Goal: Use online tool/utility: Utilize a website feature to perform a specific function

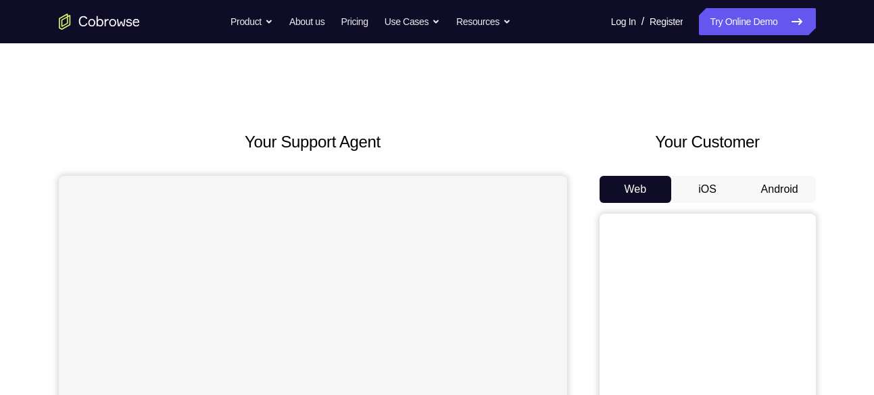
scroll to position [81, 0]
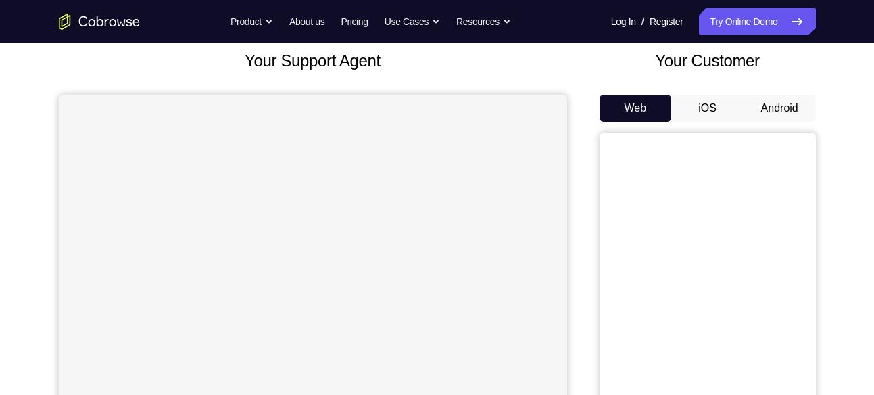
click at [784, 103] on button "Android" at bounding box center [779, 108] width 72 height 27
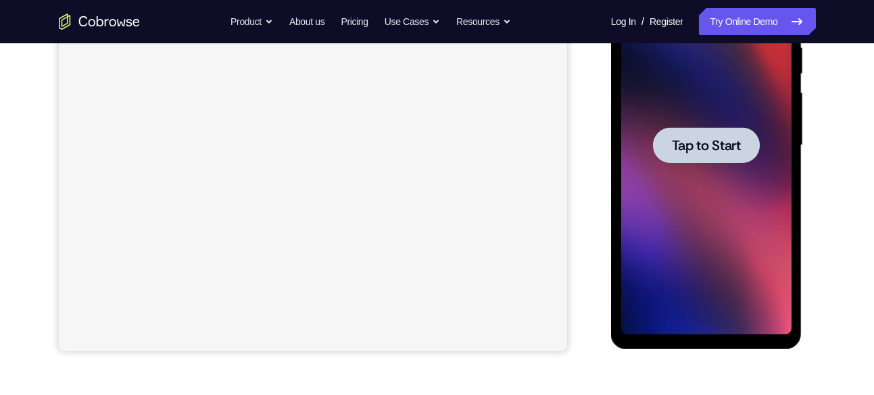
scroll to position [0, 0]
click at [704, 175] on div at bounding box center [706, 145] width 170 height 378
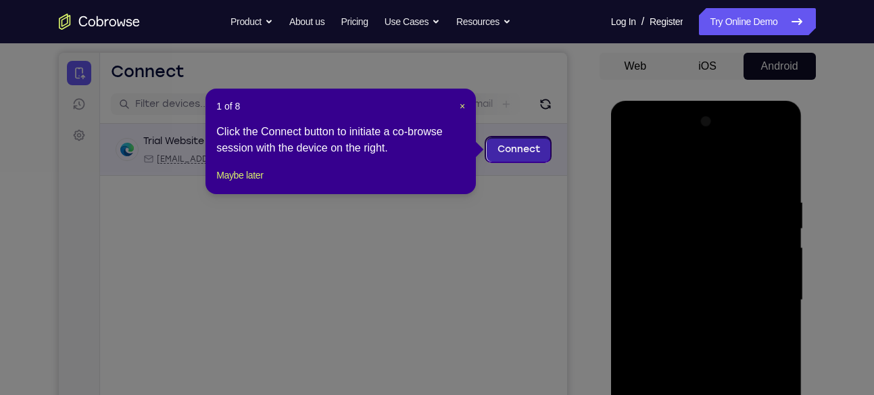
scroll to position [122, 0]
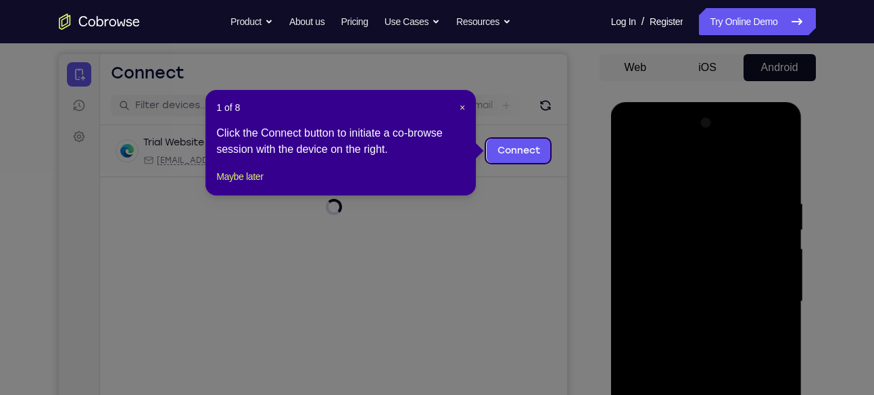
click at [466, 108] on div "1 of 8 × Click the Connect button to initiate a co-browse session with the devi…" at bounding box center [340, 142] width 270 height 105
click at [462, 105] on span "×" at bounding box center [461, 107] width 5 height 11
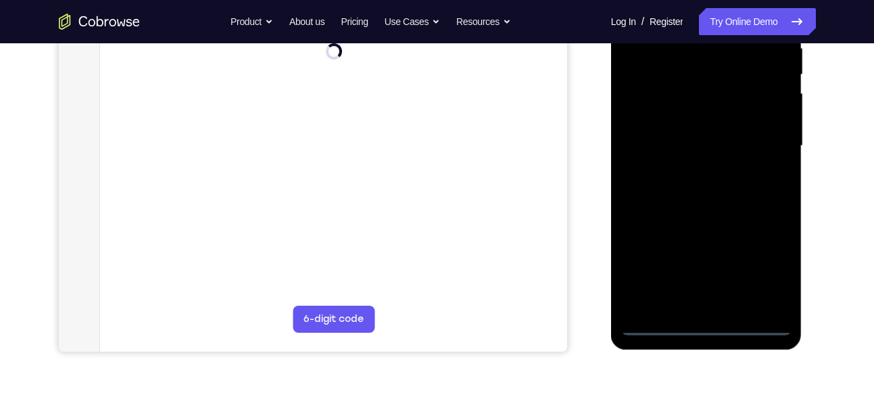
scroll to position [278, 0]
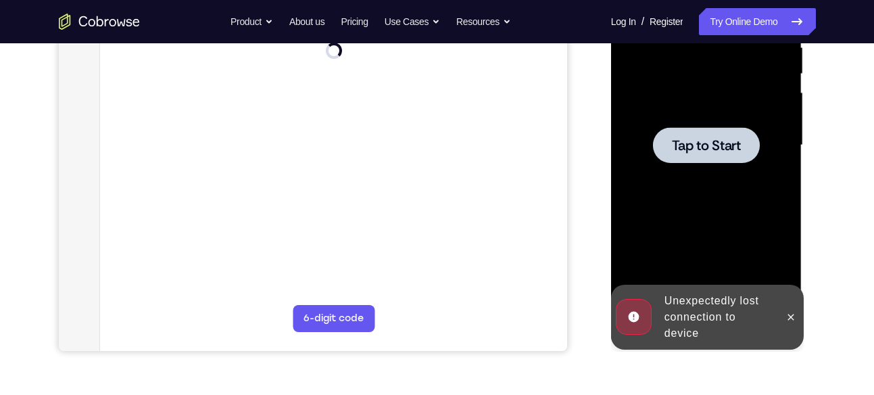
click at [707, 326] on div "Unexpectedly lost connection to device" at bounding box center [718, 316] width 118 height 59
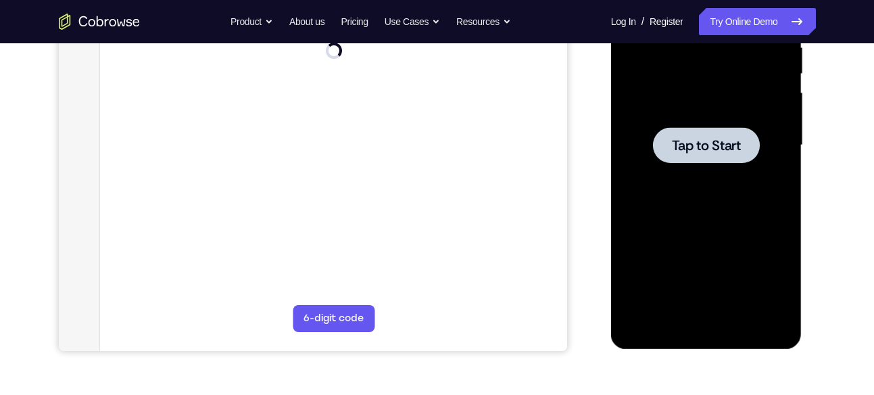
click at [719, 105] on div at bounding box center [706, 145] width 170 height 378
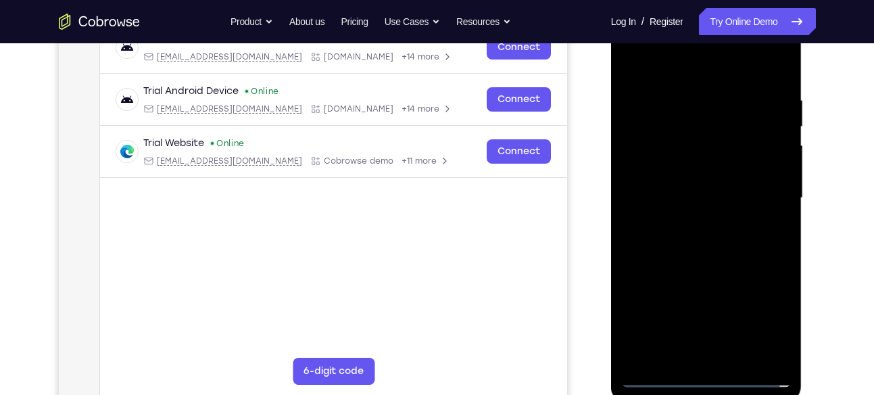
scroll to position [227, 0]
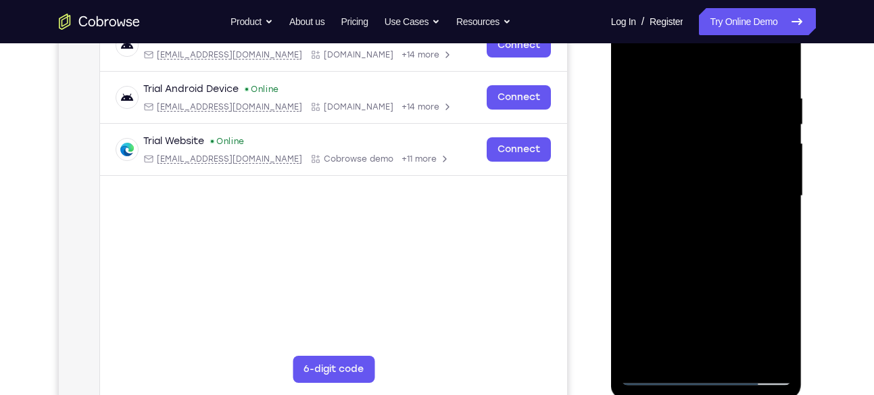
click at [707, 376] on div at bounding box center [706, 196] width 170 height 378
click at [762, 306] on div at bounding box center [706, 196] width 170 height 378
click at [675, 61] on div at bounding box center [706, 196] width 170 height 378
click at [766, 192] on div at bounding box center [706, 196] width 170 height 378
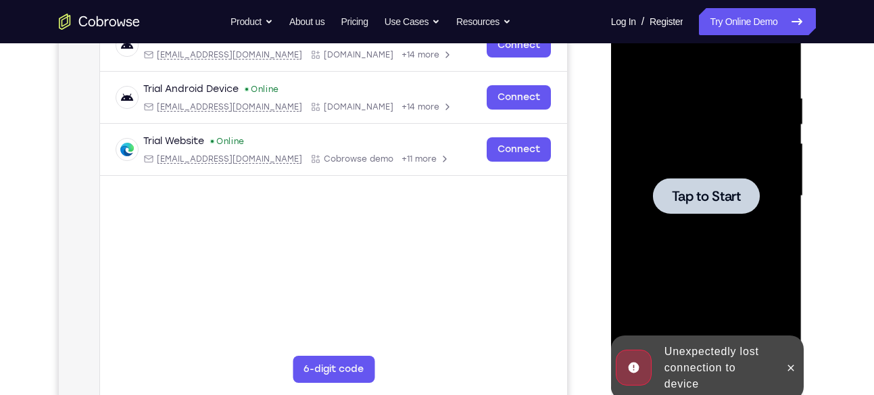
click at [707, 204] on div at bounding box center [706, 196] width 107 height 36
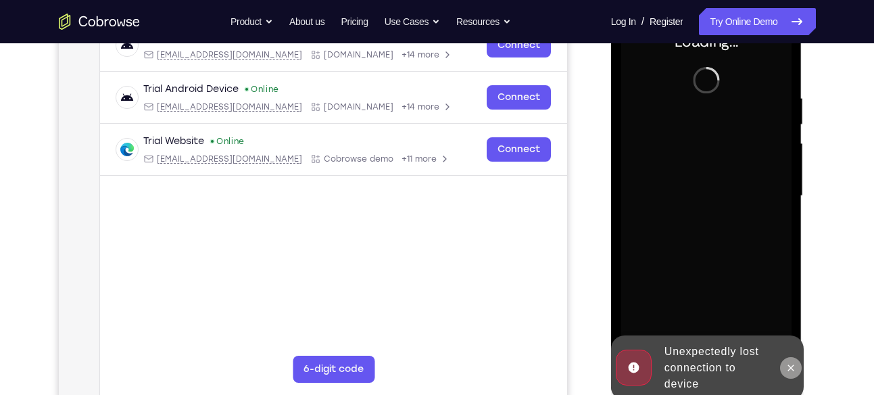
click at [794, 370] on icon at bounding box center [790, 367] width 11 height 11
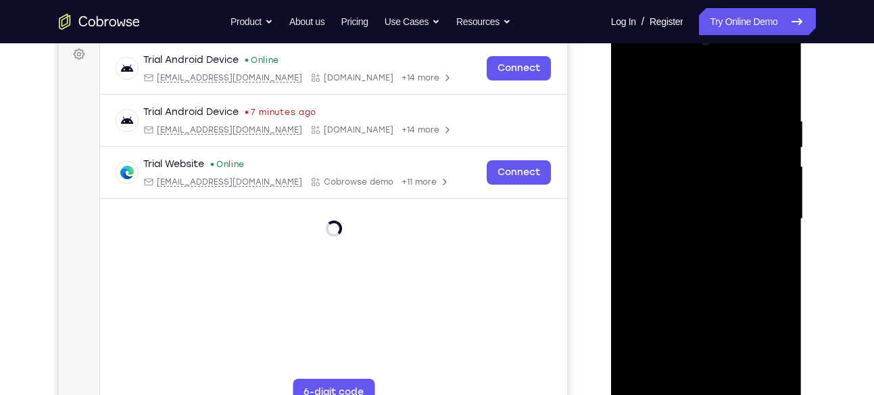
scroll to position [203, 0]
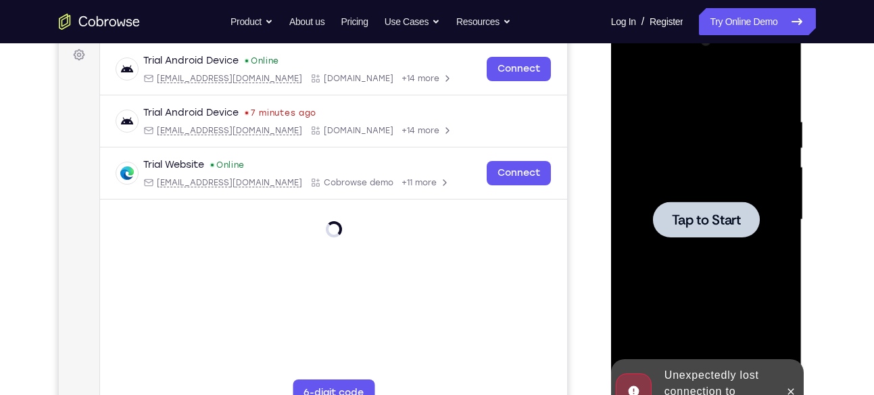
click at [699, 230] on div at bounding box center [706, 219] width 107 height 36
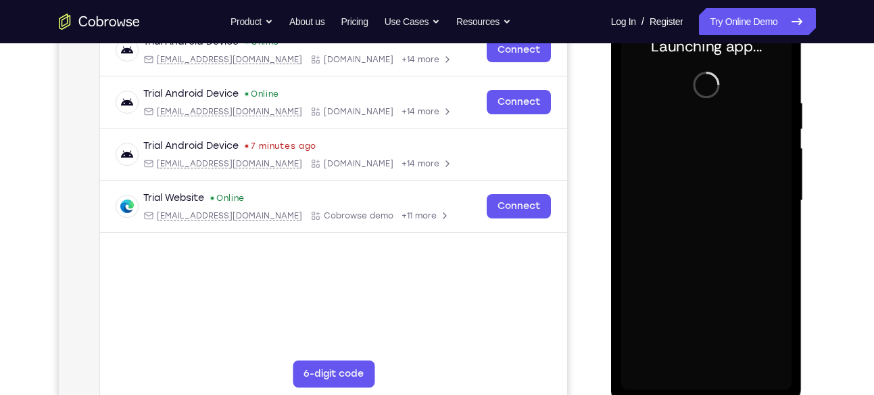
scroll to position [223, 0]
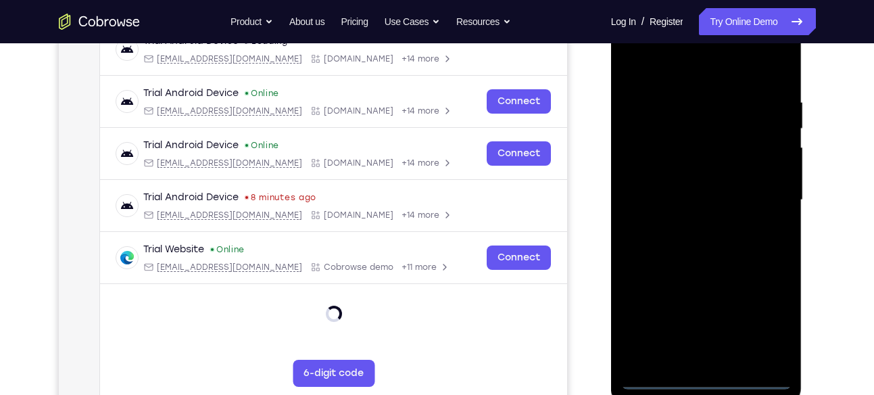
click at [709, 372] on div at bounding box center [706, 200] width 170 height 378
click at [713, 383] on div at bounding box center [706, 200] width 170 height 378
click at [776, 318] on div at bounding box center [706, 200] width 170 height 378
click at [718, 70] on div at bounding box center [706, 200] width 170 height 378
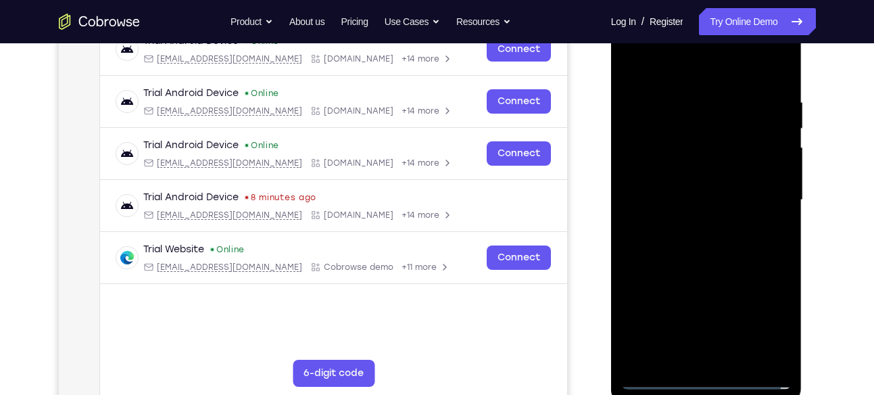
click at [767, 205] on div at bounding box center [706, 200] width 170 height 378
click at [688, 223] on div at bounding box center [706, 200] width 170 height 378
click at [672, 190] on div at bounding box center [706, 200] width 170 height 378
click at [685, 172] on div at bounding box center [706, 200] width 170 height 378
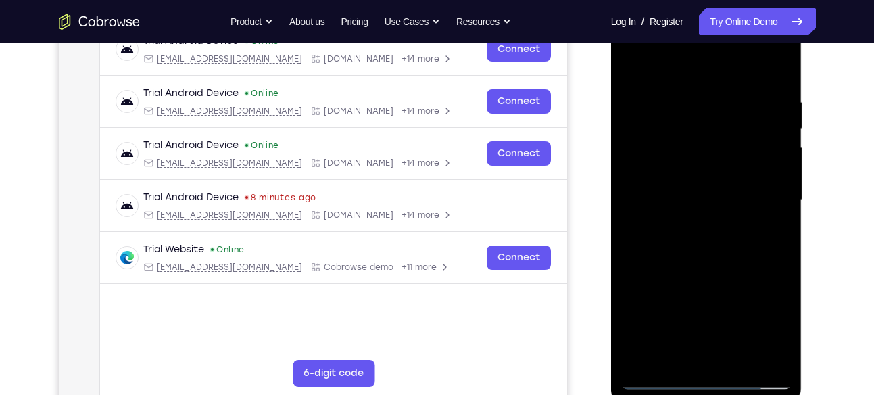
click at [703, 145] on div at bounding box center [706, 200] width 170 height 378
click at [693, 145] on div at bounding box center [706, 200] width 170 height 378
click at [692, 147] on div at bounding box center [706, 200] width 170 height 378
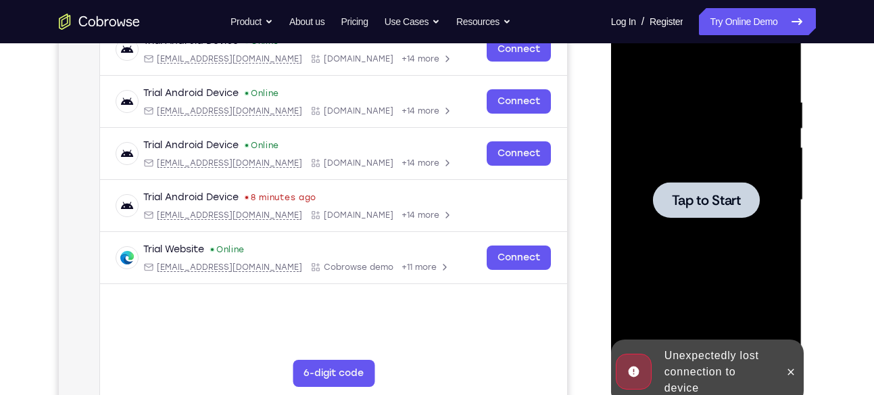
click at [704, 197] on span "Tap to Start" at bounding box center [706, 200] width 69 height 14
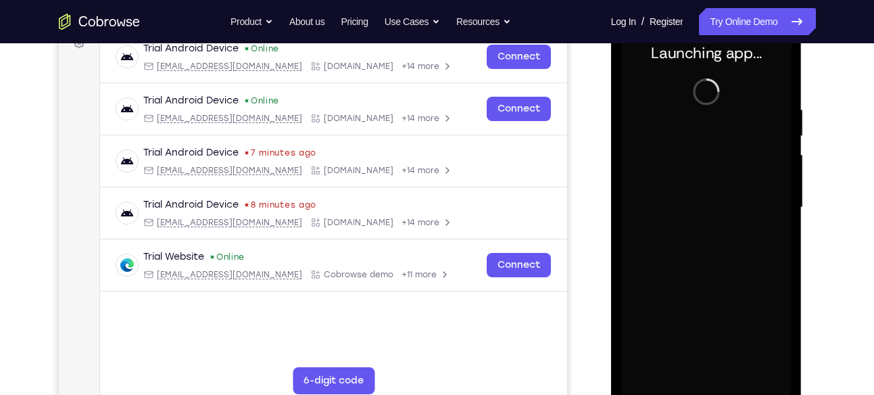
scroll to position [216, 0]
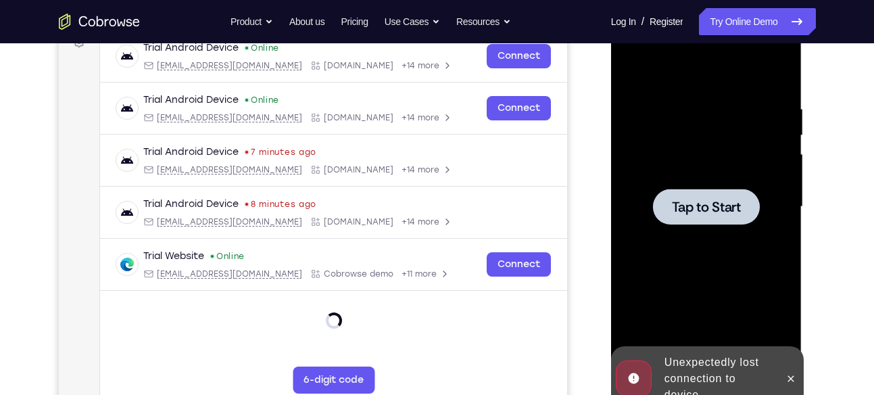
click at [699, 202] on span "Tap to Start" at bounding box center [706, 207] width 69 height 14
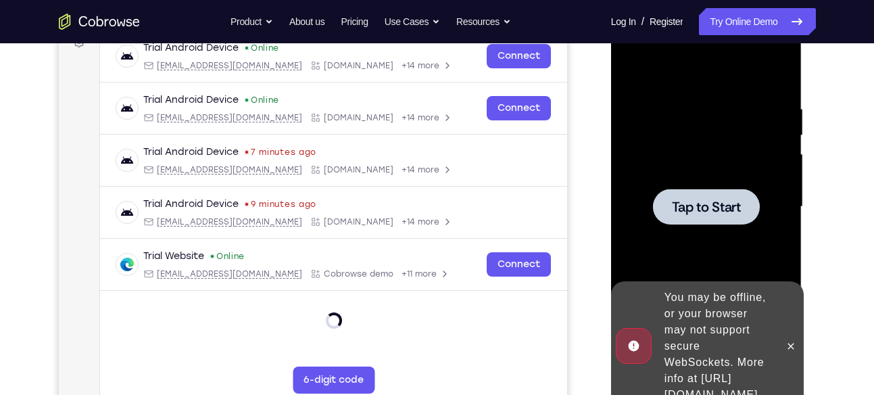
click at [715, 214] on span "Tap to Start" at bounding box center [706, 207] width 69 height 14
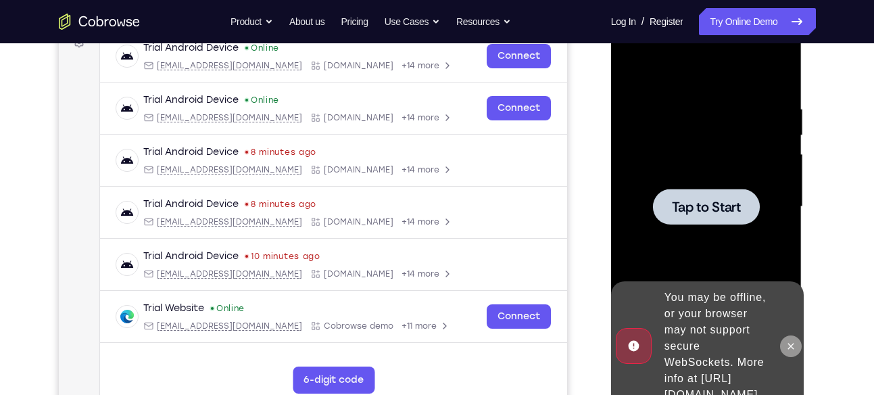
click at [793, 343] on icon at bounding box center [791, 346] width 6 height 6
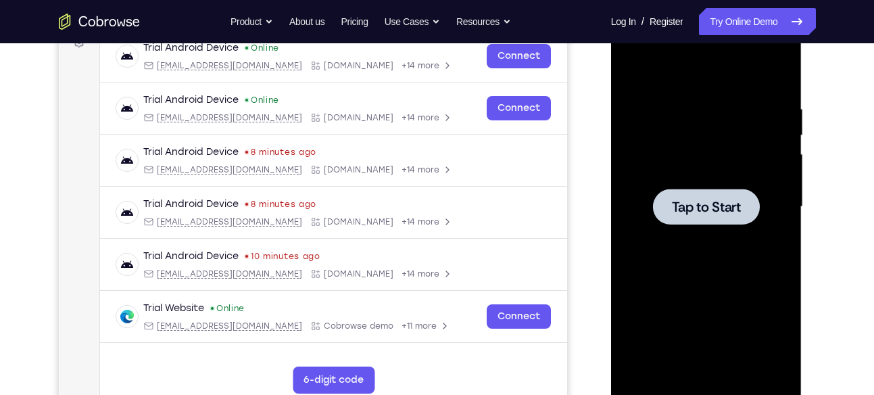
click at [713, 211] on span "Tap to Start" at bounding box center [706, 207] width 69 height 14
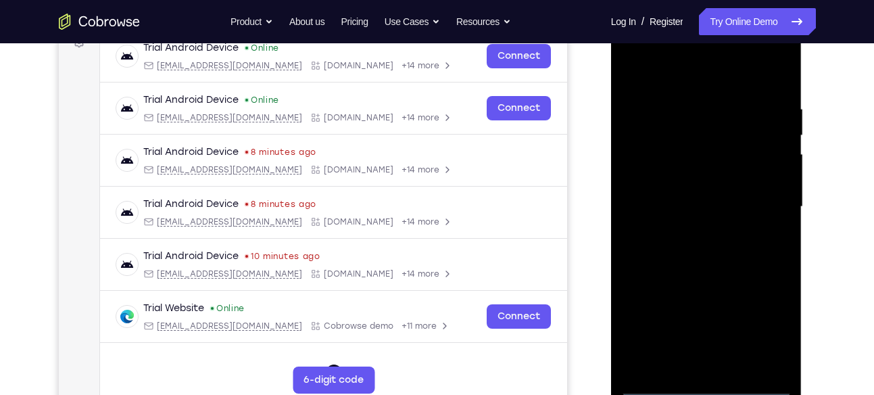
click at [705, 388] on div at bounding box center [706, 207] width 170 height 378
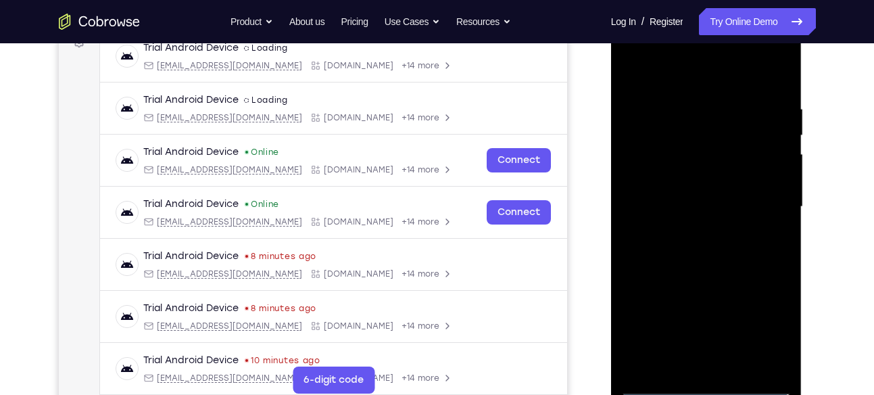
click at [764, 325] on div at bounding box center [706, 207] width 170 height 378
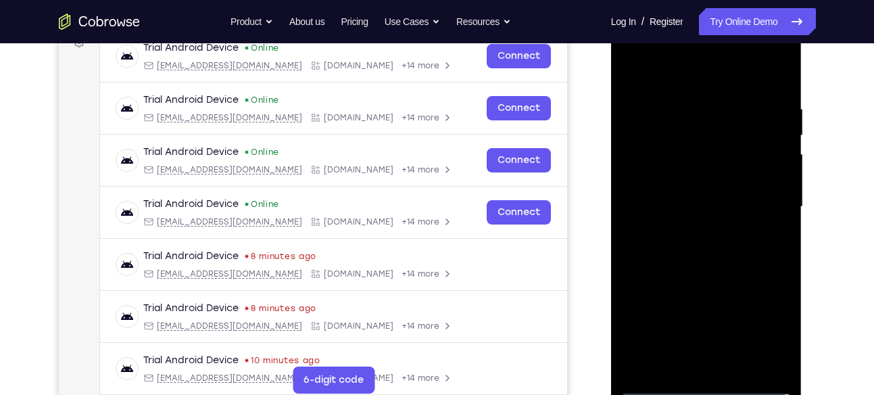
click at [753, 69] on div at bounding box center [706, 207] width 170 height 378
click at [766, 203] on div at bounding box center [706, 207] width 170 height 378
click at [687, 232] on div at bounding box center [706, 207] width 170 height 378
click at [690, 177] on div at bounding box center [706, 207] width 170 height 378
click at [690, 199] on div at bounding box center [706, 207] width 170 height 378
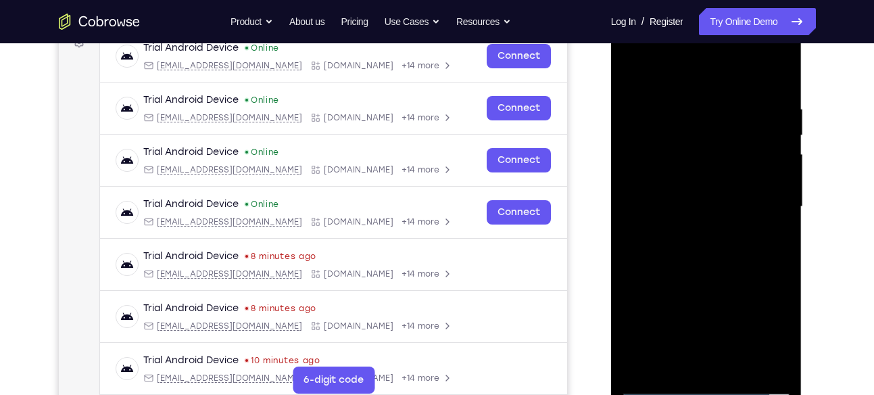
click at [706, 231] on div at bounding box center [706, 207] width 170 height 378
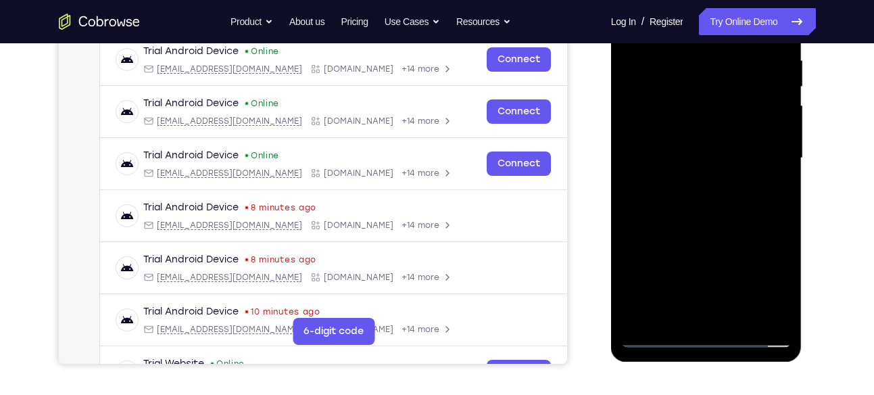
scroll to position [257, 0]
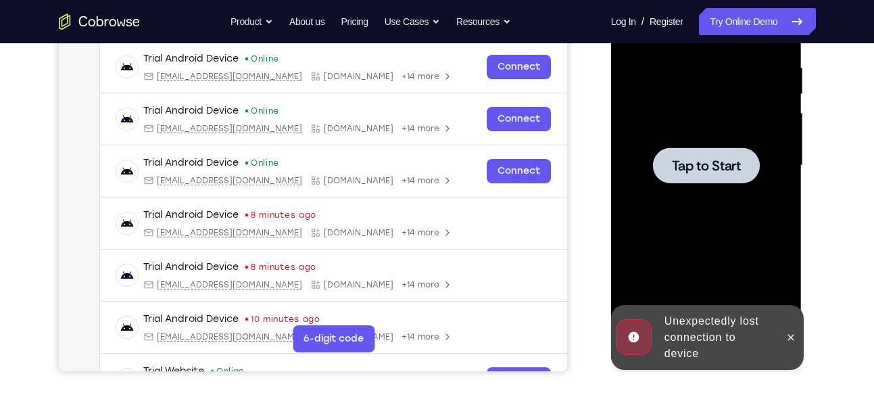
click at [709, 147] on div at bounding box center [706, 165] width 107 height 36
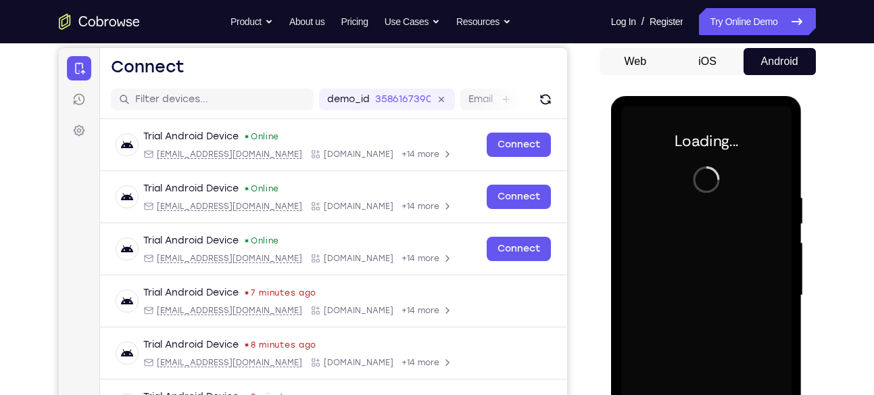
scroll to position [129, 0]
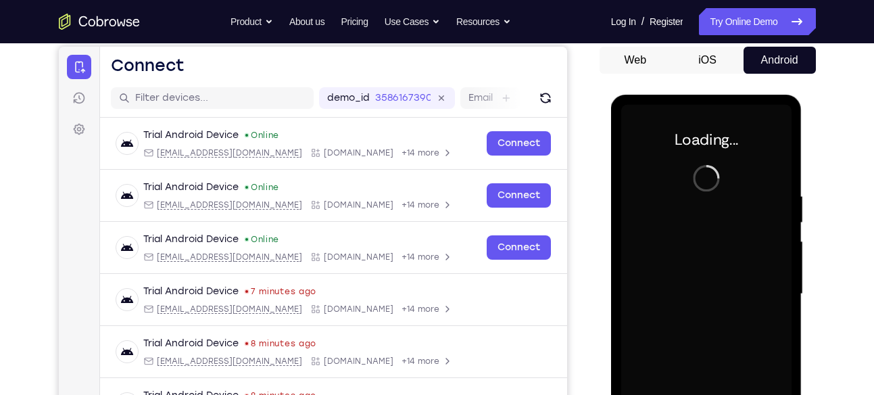
click at [703, 55] on button "iOS" at bounding box center [707, 60] width 72 height 27
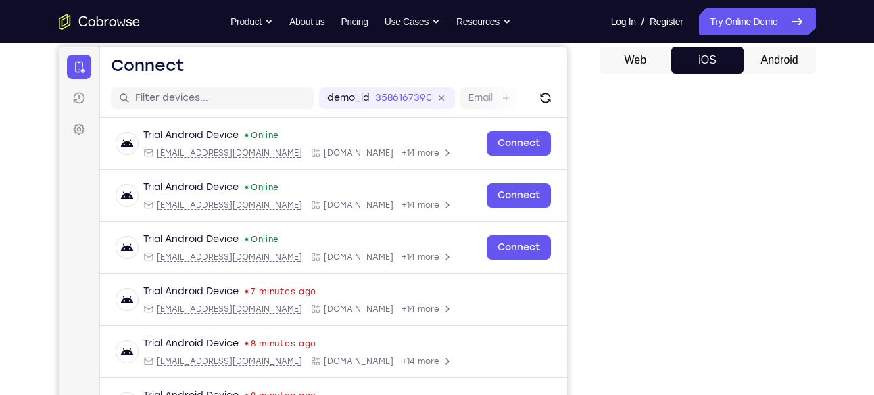
click at [790, 61] on button "Android" at bounding box center [779, 60] width 72 height 27
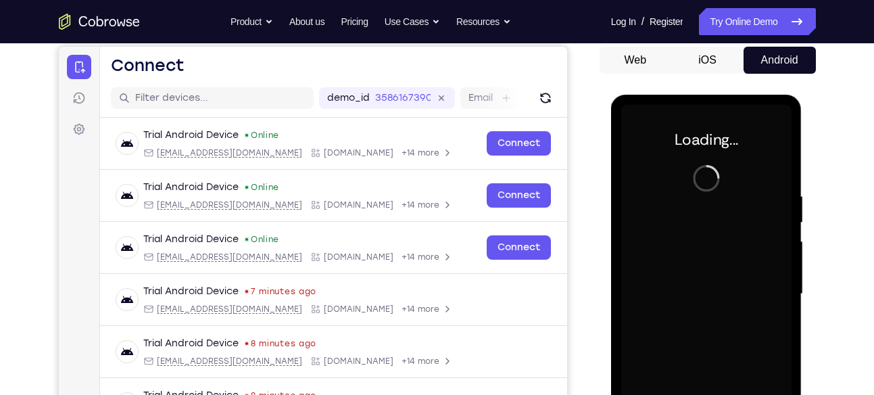
scroll to position [106, 0]
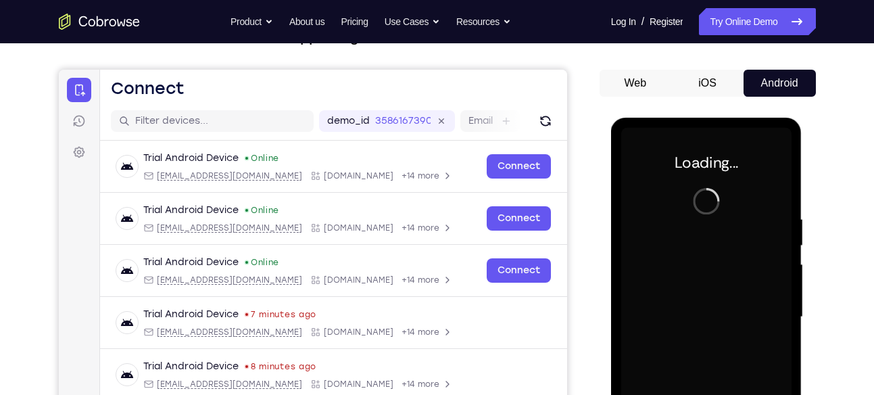
click at [777, 86] on button "Android" at bounding box center [779, 83] width 72 height 27
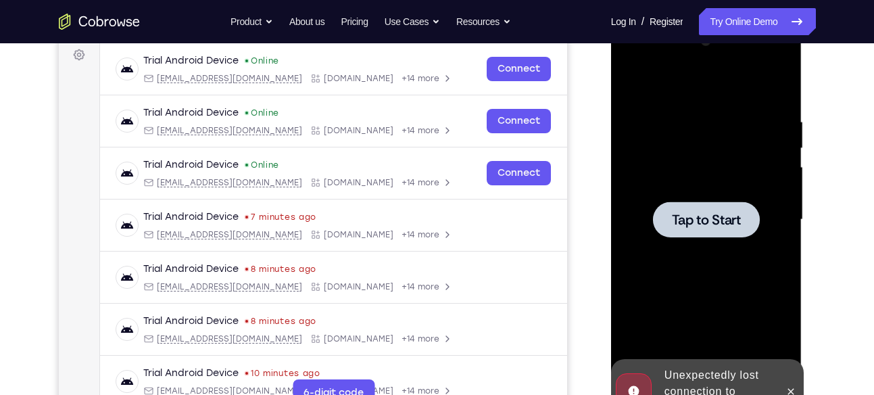
scroll to position [204, 0]
click at [709, 213] on span "Tap to Start" at bounding box center [706, 219] width 69 height 14
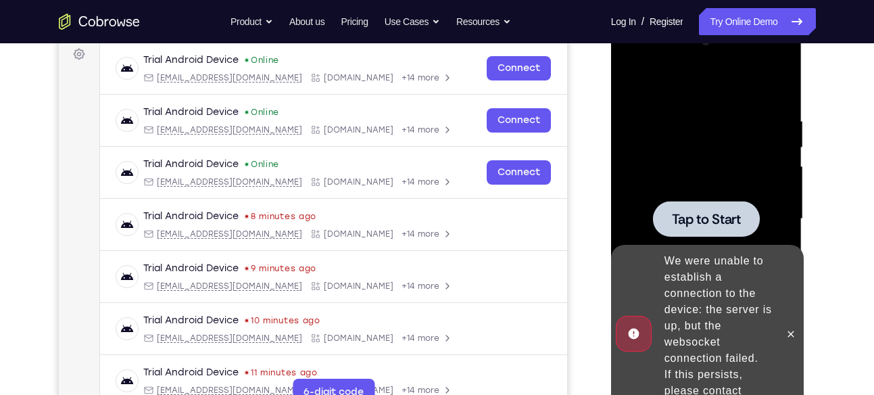
click at [711, 212] on span "Tap to Start" at bounding box center [706, 219] width 69 height 14
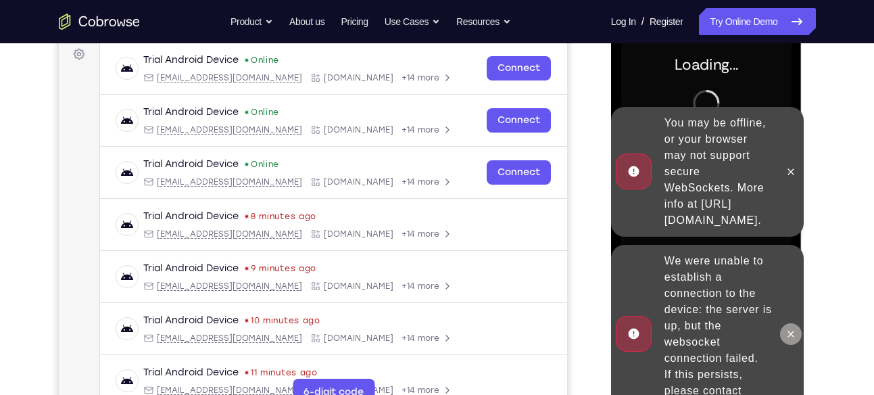
click at [792, 332] on icon at bounding box center [791, 333] width 6 height 6
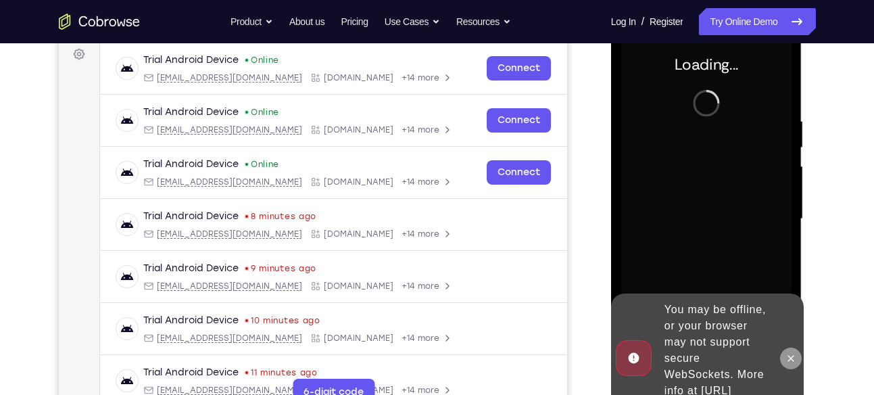
click at [790, 353] on icon at bounding box center [790, 358] width 11 height 11
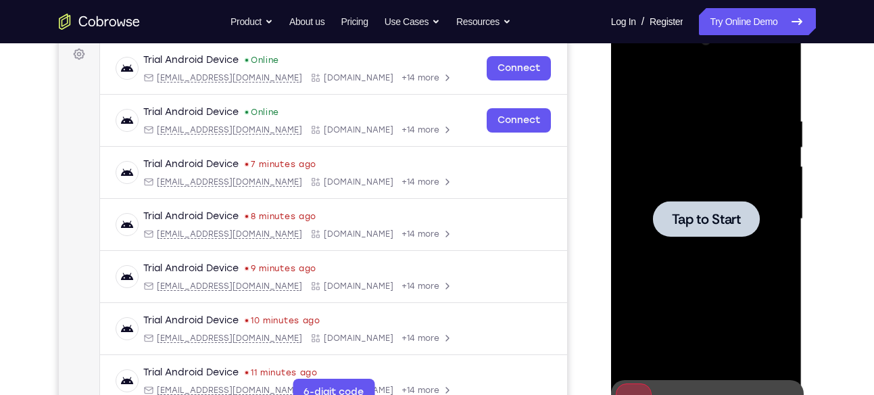
click at [725, 207] on div at bounding box center [706, 219] width 107 height 36
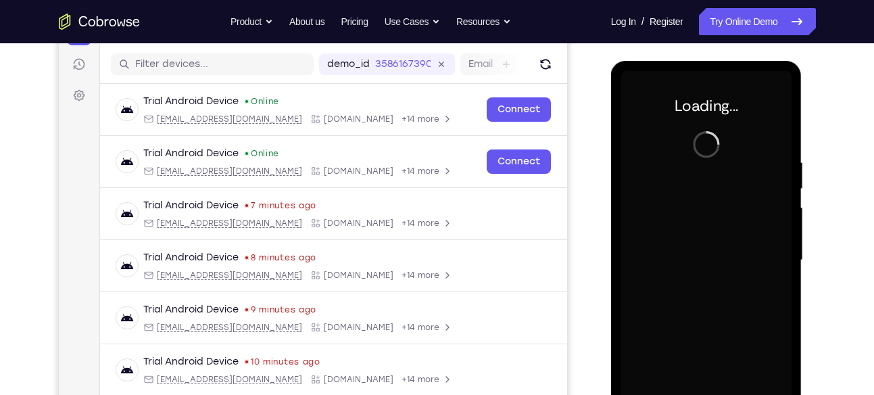
scroll to position [164, 0]
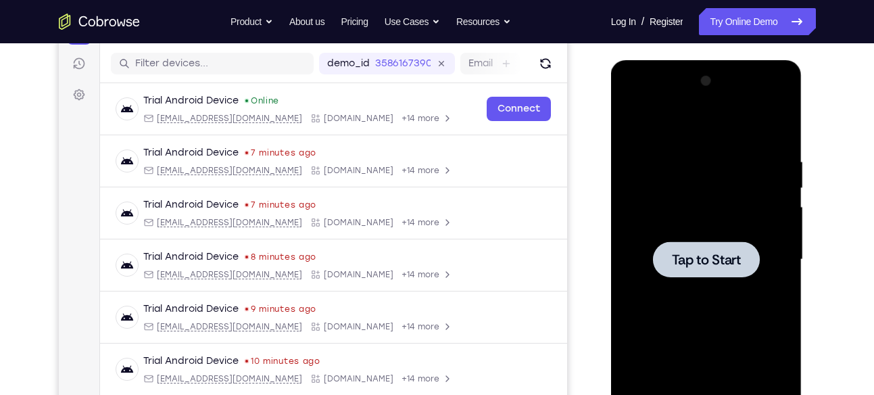
click at [686, 257] on span "Tap to Start" at bounding box center [706, 260] width 69 height 14
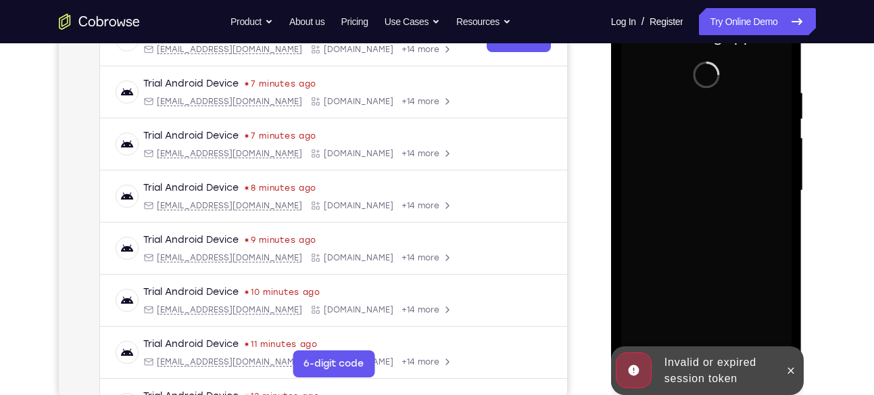
scroll to position [231, 0]
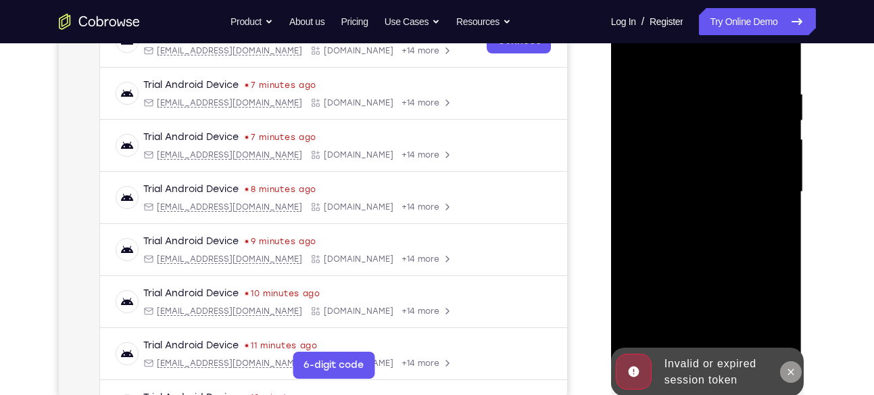
click at [790, 370] on icon at bounding box center [791, 371] width 6 height 6
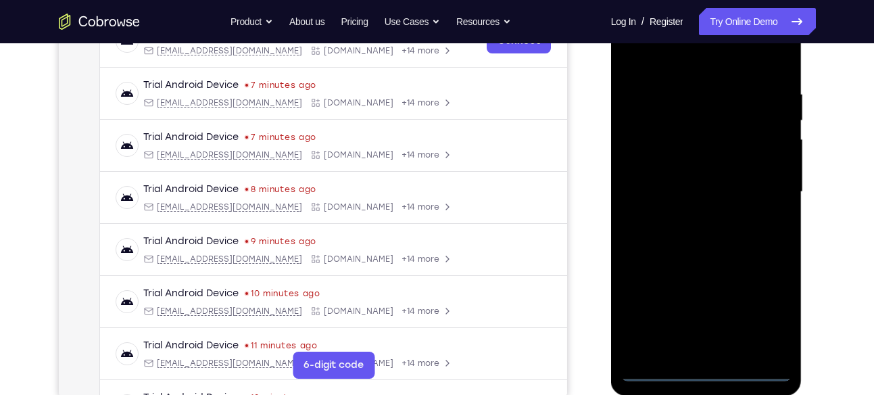
click at [709, 370] on div at bounding box center [706, 192] width 170 height 378
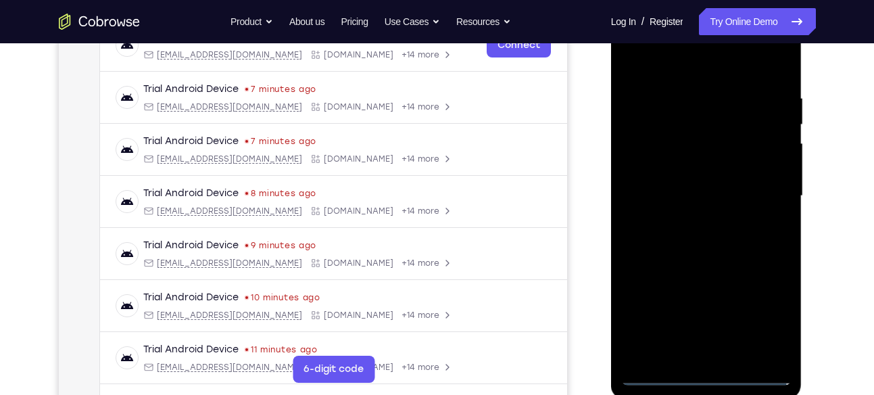
scroll to position [226, 0]
click at [708, 374] on div at bounding box center [706, 197] width 170 height 378
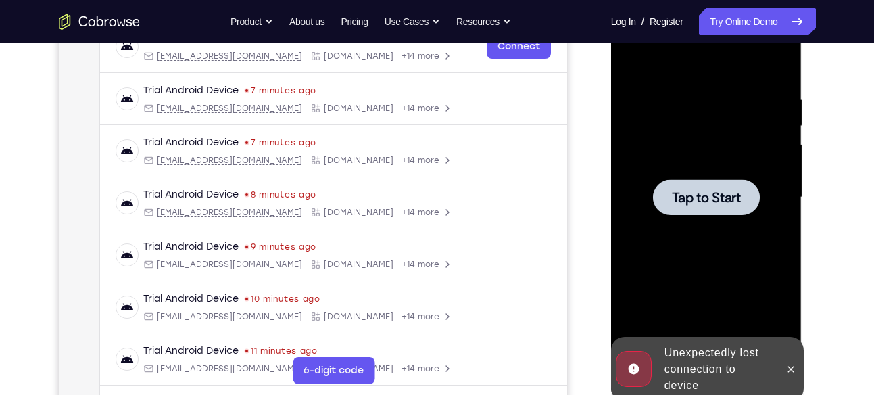
click at [705, 199] on span "Tap to Start" at bounding box center [706, 198] width 69 height 14
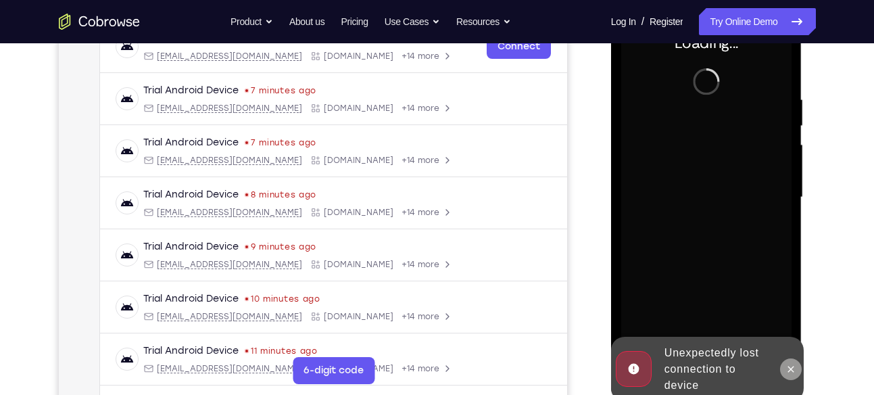
click at [791, 363] on icon at bounding box center [790, 368] width 11 height 11
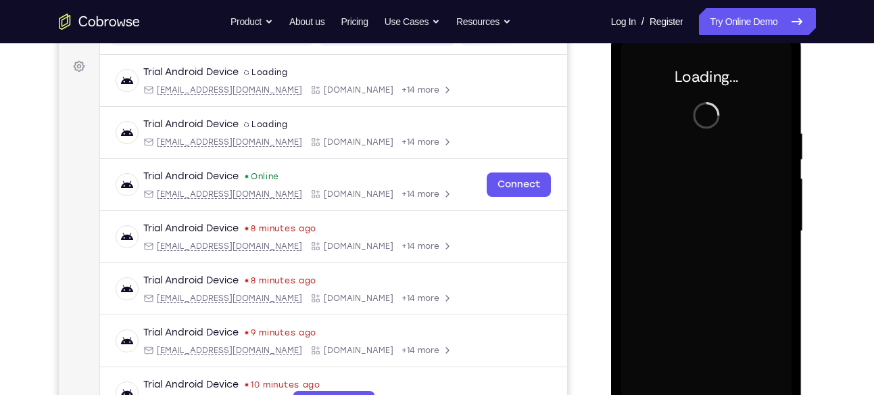
scroll to position [193, 0]
click at [806, 216] on div at bounding box center [707, 229] width 216 height 416
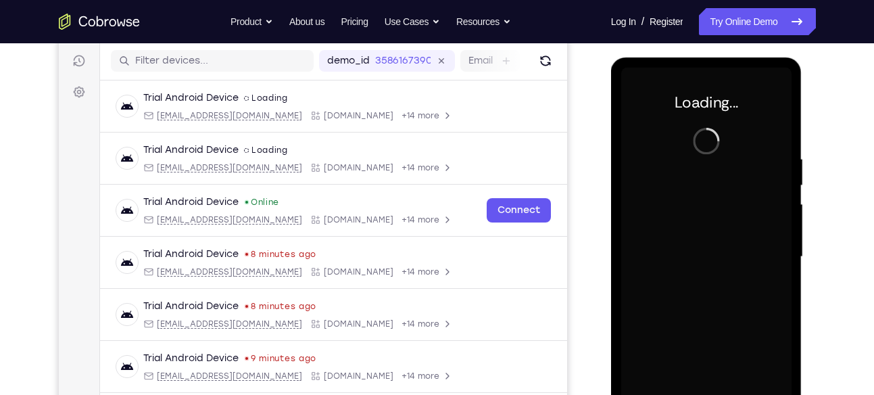
scroll to position [166, 0]
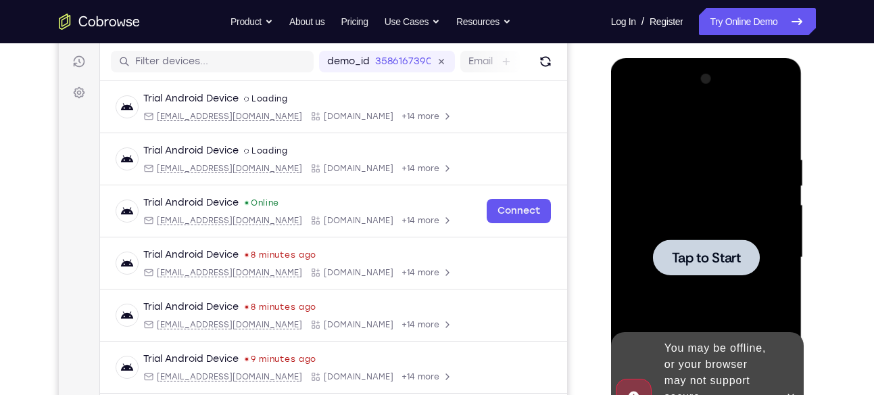
click at [713, 259] on span "Tap to Start" at bounding box center [706, 258] width 69 height 14
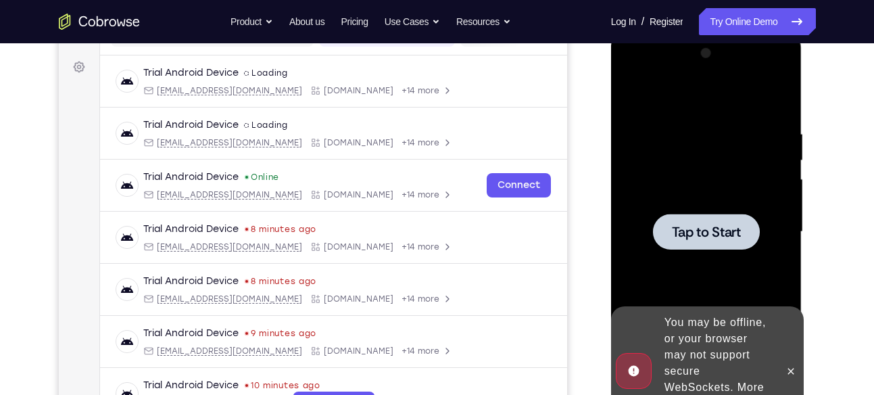
scroll to position [192, 0]
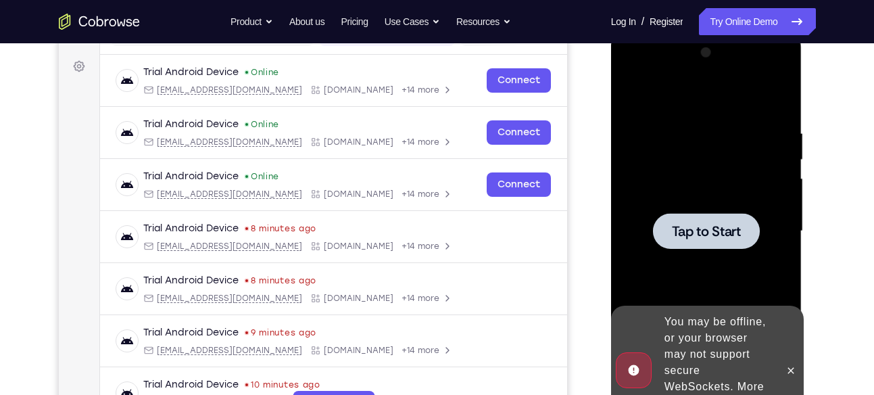
click at [701, 241] on div at bounding box center [706, 231] width 107 height 36
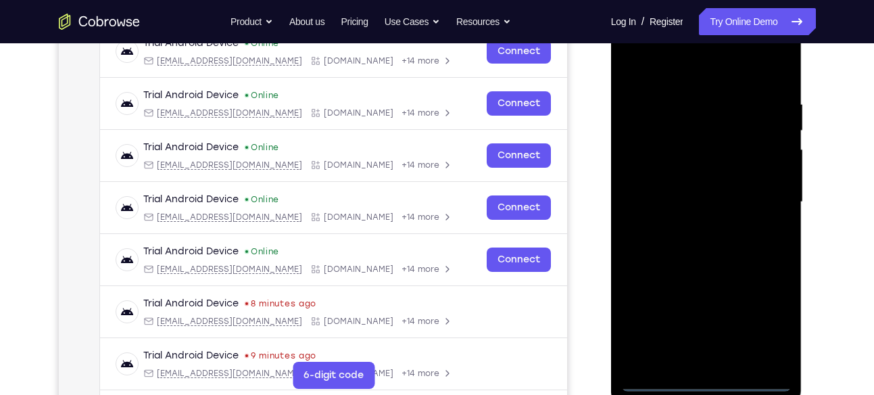
scroll to position [222, 0]
click at [703, 378] on div at bounding box center [706, 201] width 170 height 378
click at [764, 315] on div at bounding box center [706, 201] width 170 height 378
click at [705, 68] on div at bounding box center [706, 201] width 170 height 378
click at [761, 198] on div at bounding box center [706, 201] width 170 height 378
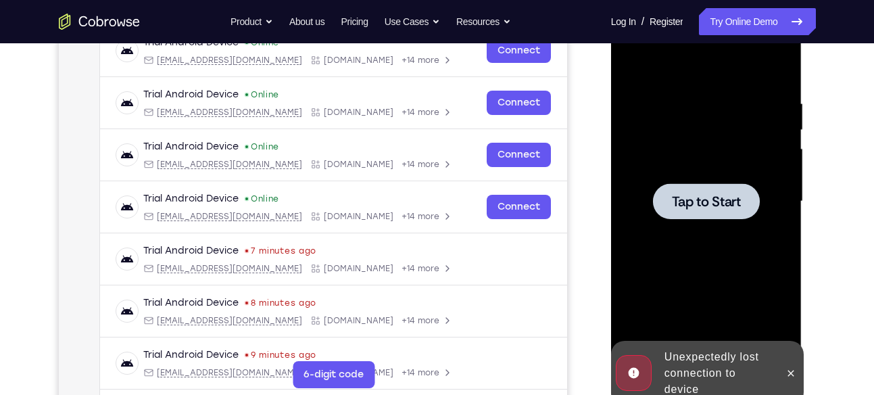
click at [717, 195] on span "Tap to Start" at bounding box center [706, 202] width 69 height 14
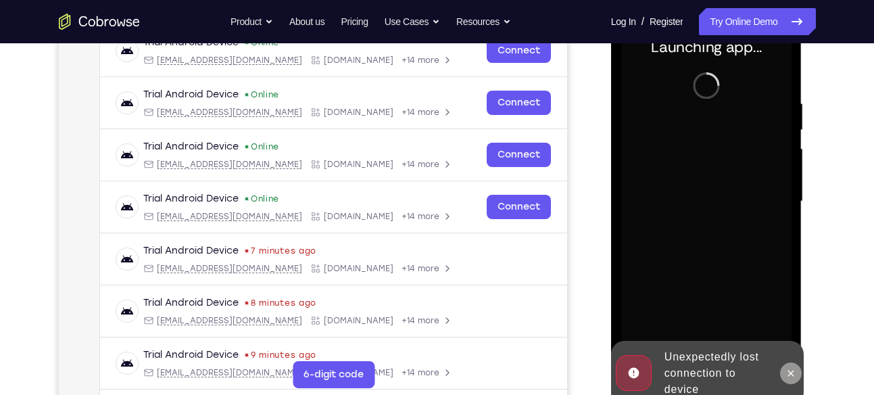
click at [791, 370] on icon at bounding box center [790, 373] width 11 height 11
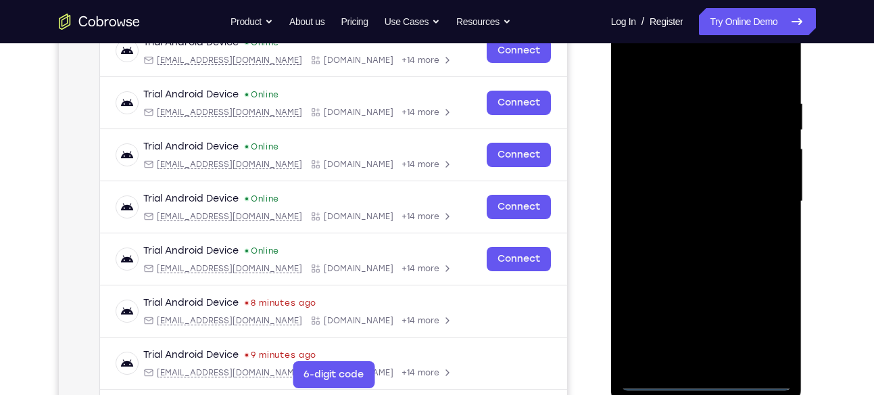
click at [708, 380] on div at bounding box center [706, 201] width 170 height 378
click at [732, 216] on div at bounding box center [706, 201] width 170 height 378
click at [656, 380] on div at bounding box center [706, 201] width 170 height 378
click at [709, 382] on div at bounding box center [706, 201] width 170 height 378
click at [767, 324] on div at bounding box center [706, 201] width 170 height 378
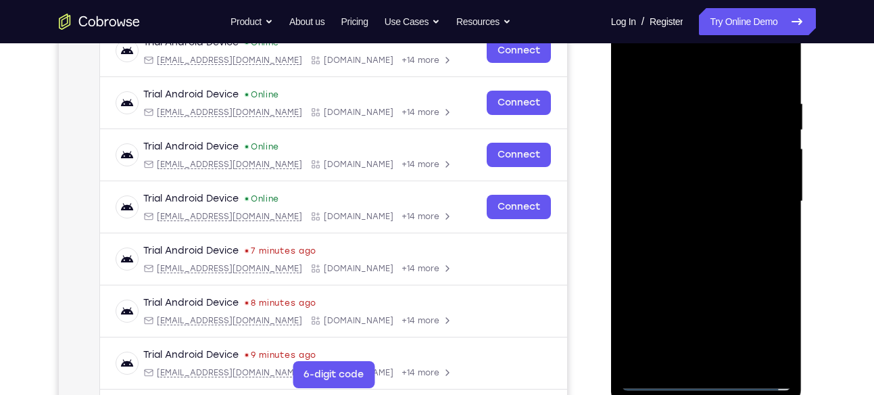
click at [715, 76] on div at bounding box center [706, 201] width 170 height 378
click at [764, 190] on div at bounding box center [706, 201] width 170 height 378
click at [688, 228] on div at bounding box center [706, 201] width 170 height 378
click at [680, 184] on div at bounding box center [706, 201] width 170 height 378
click at [672, 174] on div at bounding box center [706, 201] width 170 height 378
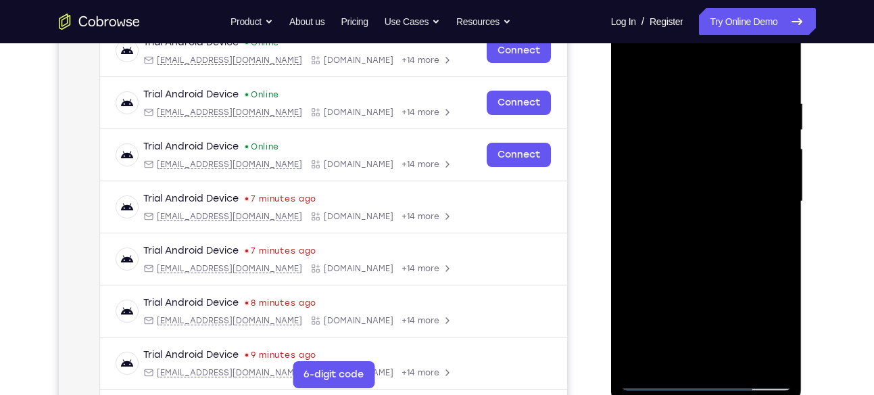
click at [674, 201] on div at bounding box center [706, 201] width 170 height 378
click at [682, 243] on div at bounding box center [706, 201] width 170 height 378
click at [706, 260] on div at bounding box center [706, 201] width 170 height 378
click at [641, 154] on div at bounding box center [706, 201] width 170 height 378
click at [644, 155] on div at bounding box center [706, 201] width 170 height 378
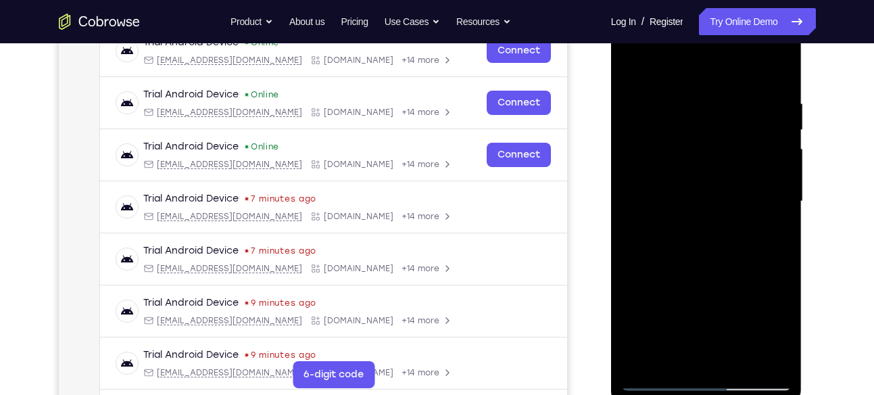
click at [706, 236] on div at bounding box center [706, 201] width 170 height 378
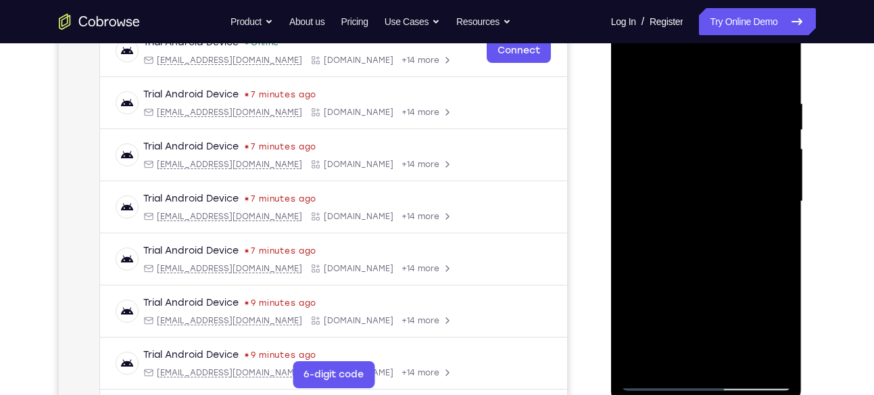
click at [677, 193] on div at bounding box center [706, 201] width 170 height 378
click at [693, 181] on div at bounding box center [706, 201] width 170 height 378
click at [680, 204] on div at bounding box center [706, 201] width 170 height 378
click at [685, 98] on div at bounding box center [706, 201] width 170 height 378
click at [781, 63] on div at bounding box center [706, 201] width 170 height 378
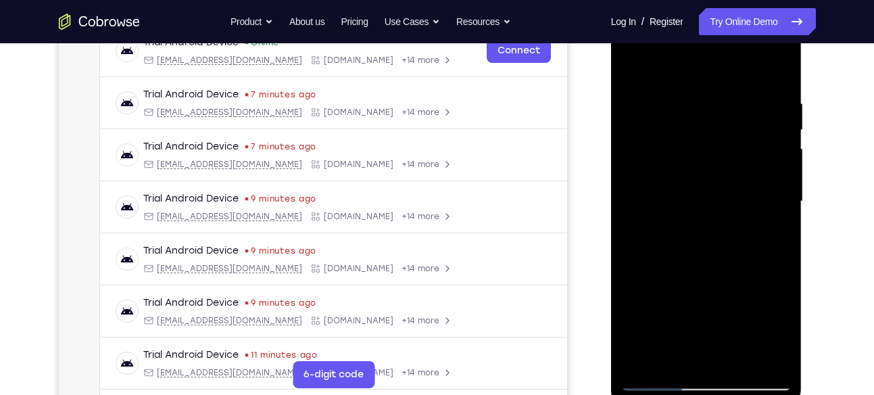
click at [740, 358] on div at bounding box center [706, 201] width 170 height 378
click at [711, 274] on div at bounding box center [706, 201] width 170 height 378
click at [682, 162] on div at bounding box center [706, 201] width 170 height 378
click at [630, 67] on div at bounding box center [706, 201] width 170 height 378
click at [783, 128] on div at bounding box center [706, 201] width 170 height 378
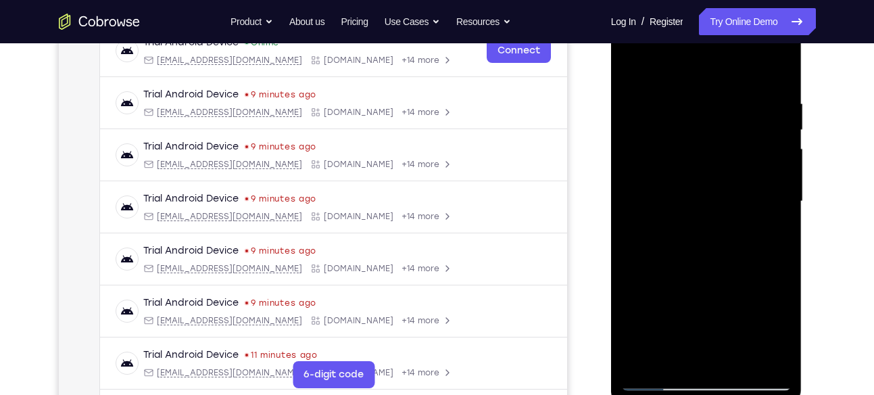
click at [783, 128] on div at bounding box center [706, 201] width 170 height 378
click at [635, 59] on div at bounding box center [706, 201] width 170 height 378
click at [683, 84] on div at bounding box center [706, 201] width 170 height 378
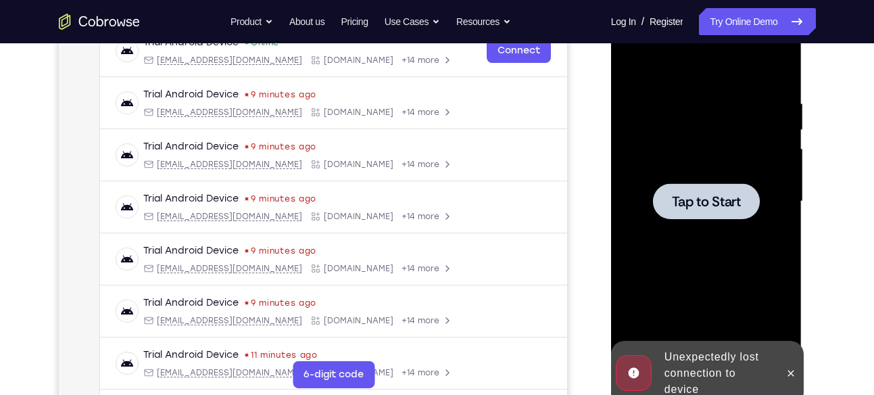
click at [719, 195] on span "Tap to Start" at bounding box center [706, 202] width 69 height 14
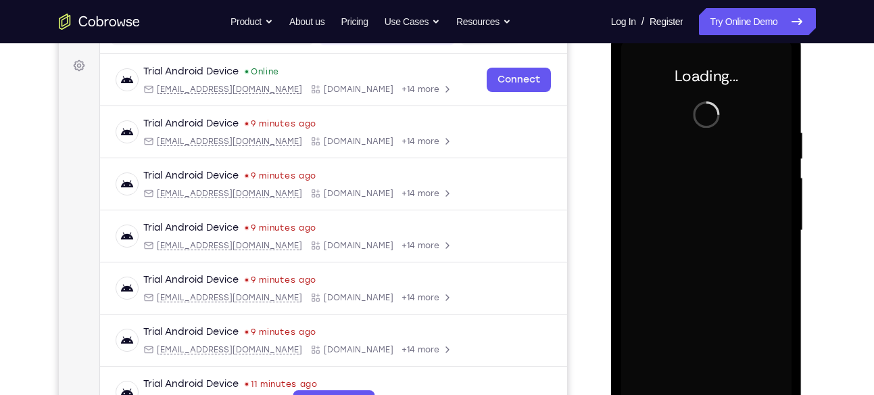
scroll to position [192, 0]
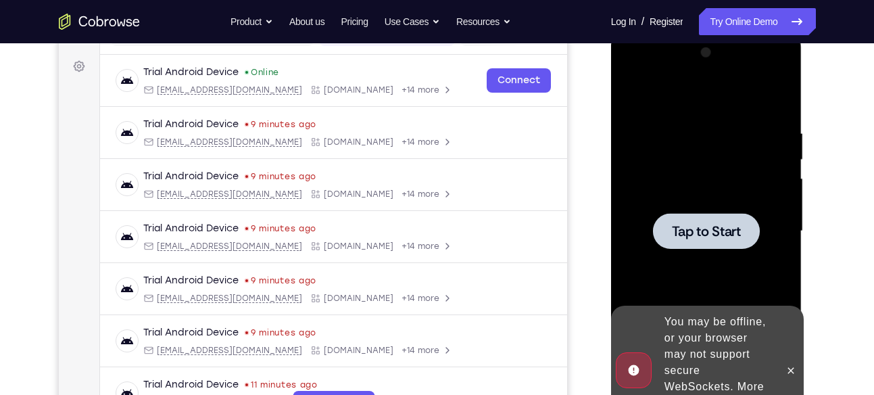
click at [696, 232] on span "Tap to Start" at bounding box center [706, 231] width 69 height 14
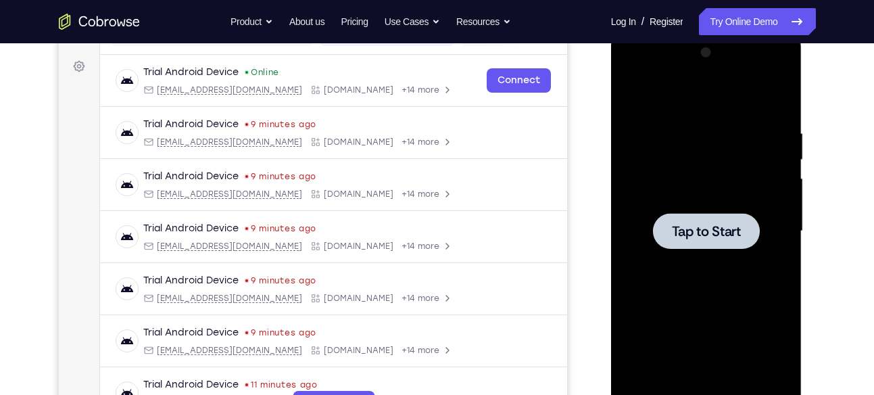
click at [696, 232] on span "Tap to Start" at bounding box center [706, 231] width 69 height 14
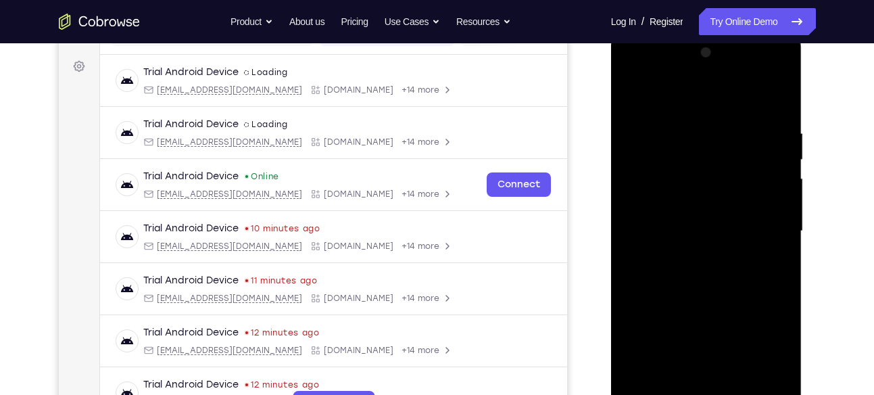
scroll to position [236, 0]
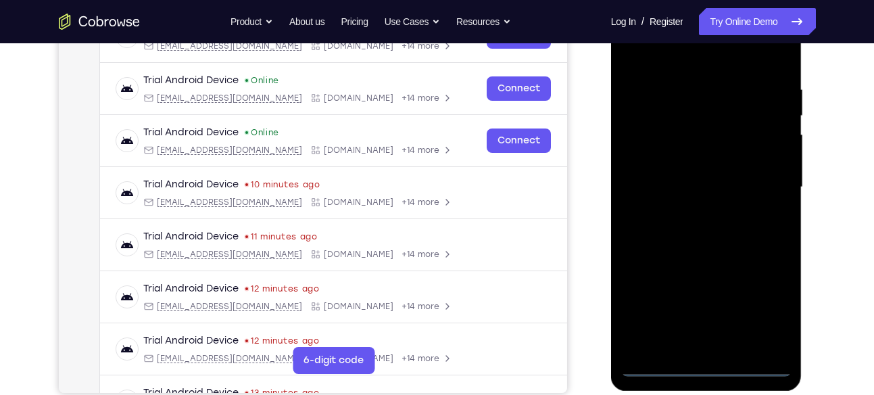
click at [708, 367] on div at bounding box center [706, 187] width 170 height 378
click at [771, 311] on div at bounding box center [706, 187] width 170 height 378
click at [698, 63] on div at bounding box center [706, 187] width 170 height 378
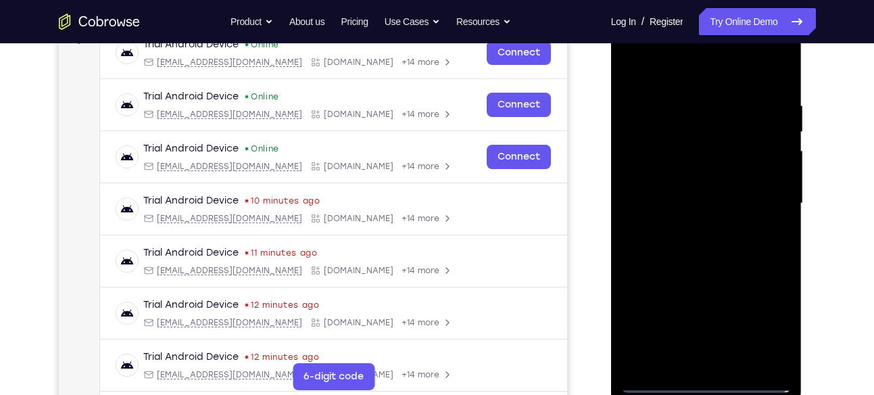
scroll to position [218, 0]
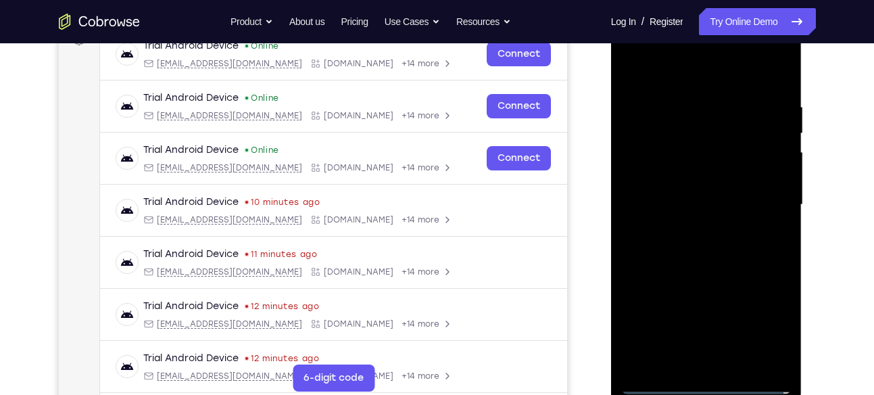
click at [763, 191] on div at bounding box center [706, 205] width 170 height 378
click at [693, 226] on div at bounding box center [706, 205] width 170 height 378
click at [679, 196] on div at bounding box center [706, 205] width 170 height 378
click at [700, 177] on div at bounding box center [706, 205] width 170 height 378
click at [686, 202] on div at bounding box center [706, 205] width 170 height 378
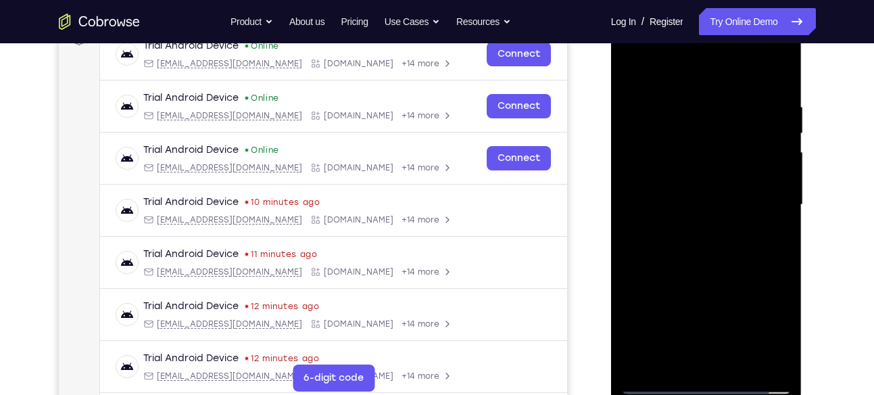
click at [662, 245] on div at bounding box center [706, 205] width 170 height 378
click at [695, 243] on div at bounding box center [706, 205] width 170 height 378
click at [770, 222] on div at bounding box center [706, 205] width 170 height 378
click at [782, 86] on div at bounding box center [706, 205] width 170 height 378
click at [727, 100] on div at bounding box center [706, 205] width 170 height 378
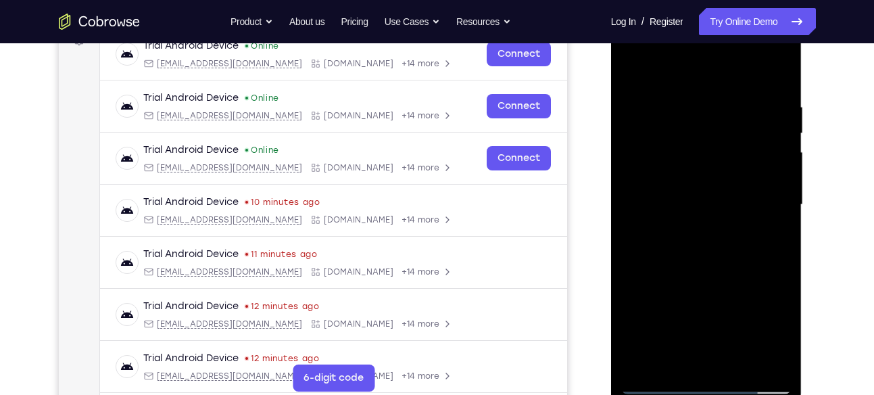
click at [779, 360] on div at bounding box center [706, 205] width 170 height 378
click at [760, 358] on div at bounding box center [706, 205] width 170 height 378
click at [776, 72] on div at bounding box center [706, 205] width 170 height 378
click at [742, 358] on div at bounding box center [706, 205] width 170 height 378
click at [705, 277] on div at bounding box center [706, 205] width 170 height 378
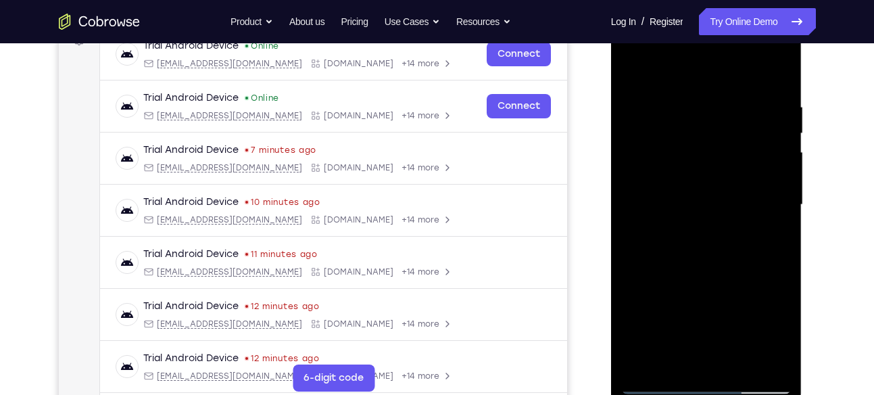
click at [633, 62] on div at bounding box center [706, 205] width 170 height 378
click at [672, 363] on div at bounding box center [706, 205] width 170 height 378
click at [709, 70] on div at bounding box center [706, 205] width 170 height 378
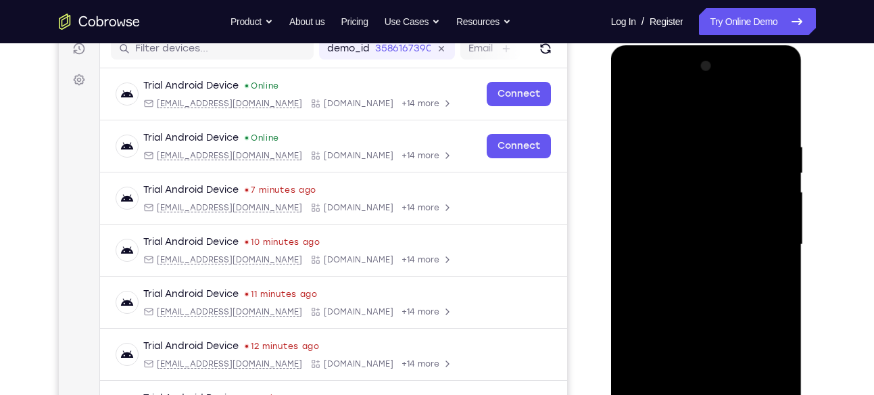
scroll to position [179, 0]
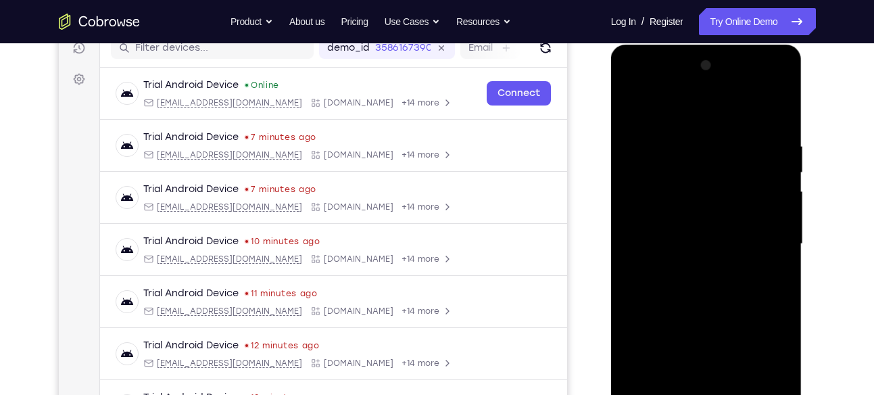
click at [644, 281] on div at bounding box center [706, 244] width 170 height 378
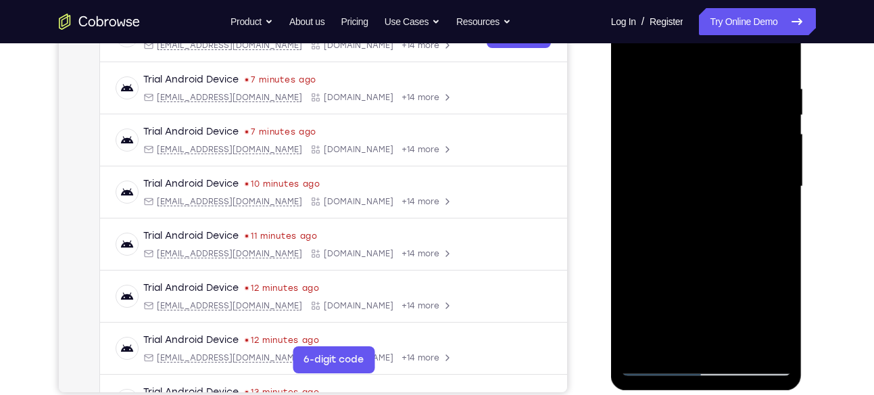
scroll to position [237, 0]
click at [738, 346] on div at bounding box center [706, 186] width 170 height 378
click at [638, 153] on div at bounding box center [706, 186] width 170 height 378
click at [651, 48] on div at bounding box center [706, 186] width 170 height 378
click at [632, 167] on div at bounding box center [706, 186] width 170 height 378
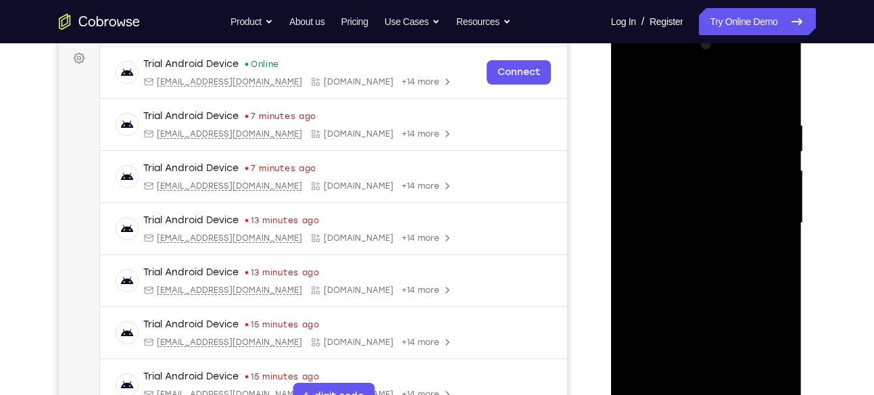
scroll to position [189, 0]
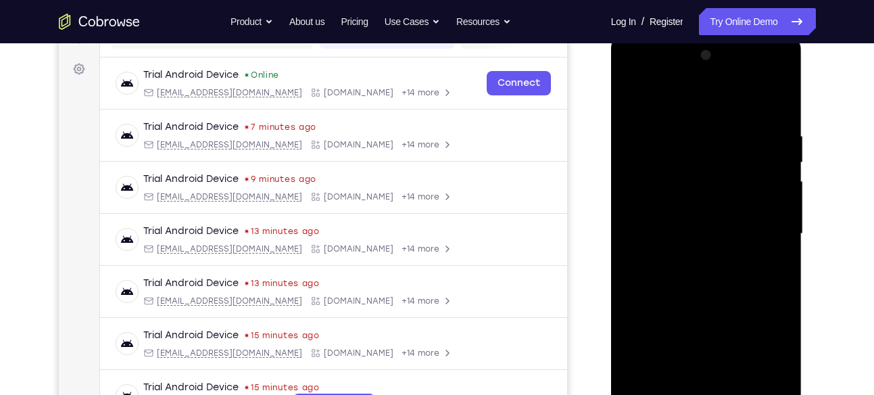
click at [779, 59] on div at bounding box center [706, 234] width 170 height 378
click at [635, 99] on div at bounding box center [706, 234] width 170 height 378
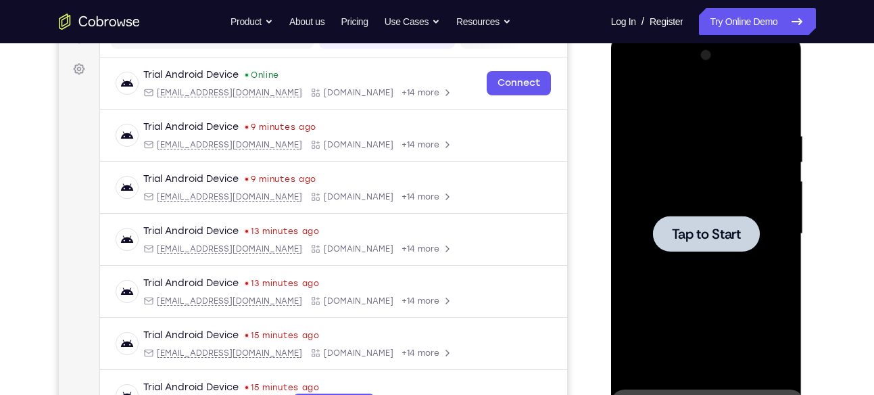
click at [707, 234] on span "Tap to Start" at bounding box center [706, 234] width 69 height 14
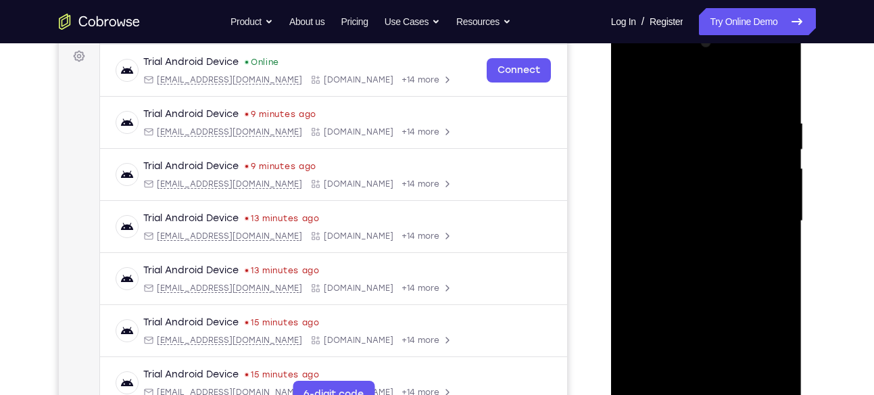
scroll to position [195, 0]
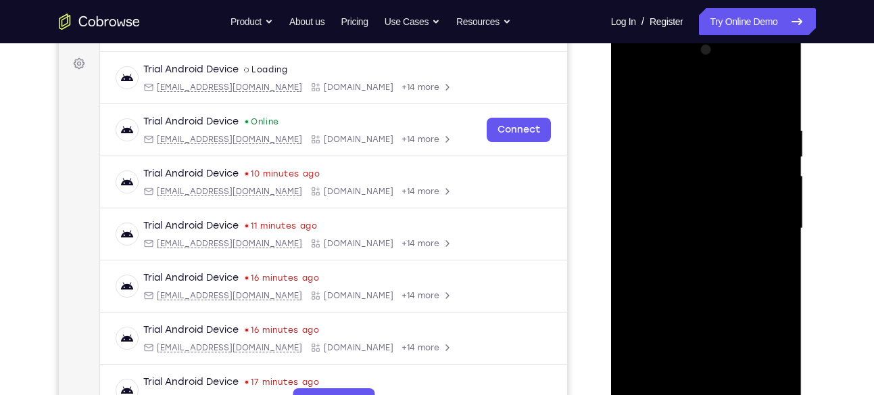
click at [668, 134] on div at bounding box center [706, 228] width 170 height 378
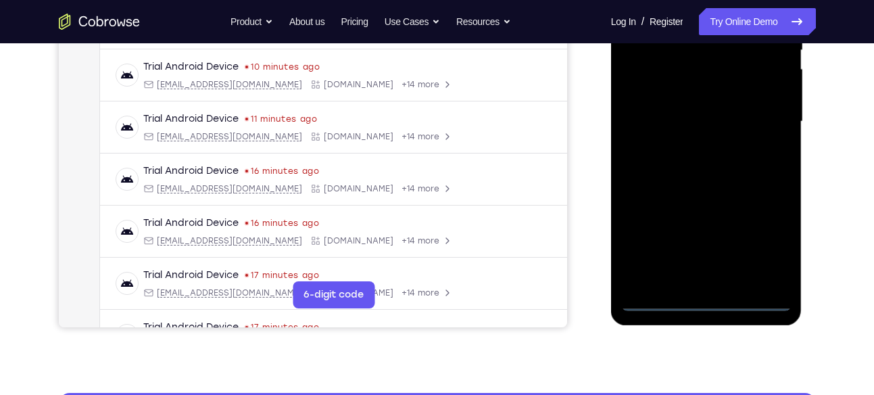
scroll to position [302, 0]
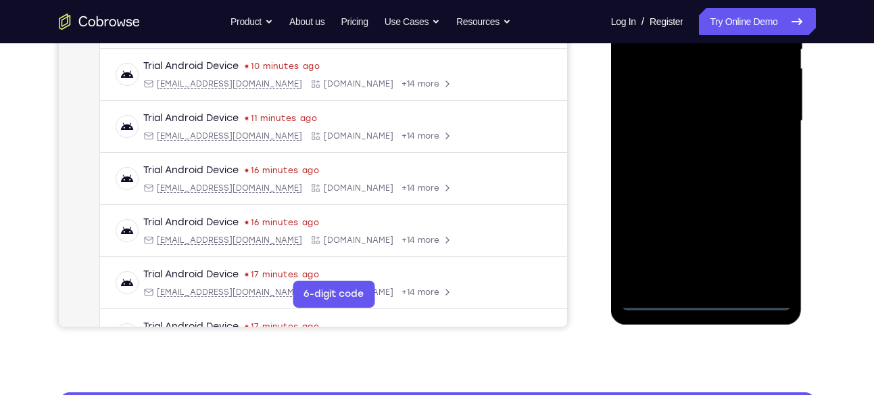
click at [706, 301] on div at bounding box center [706, 121] width 170 height 378
click at [761, 232] on div at bounding box center [706, 121] width 170 height 378
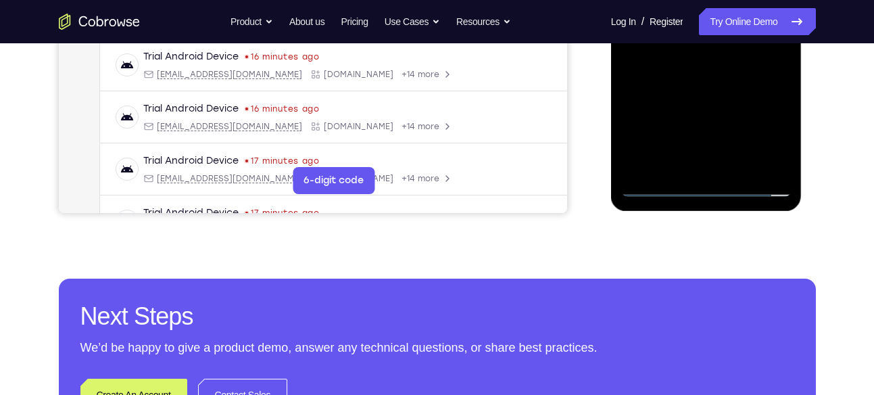
scroll to position [392, 0]
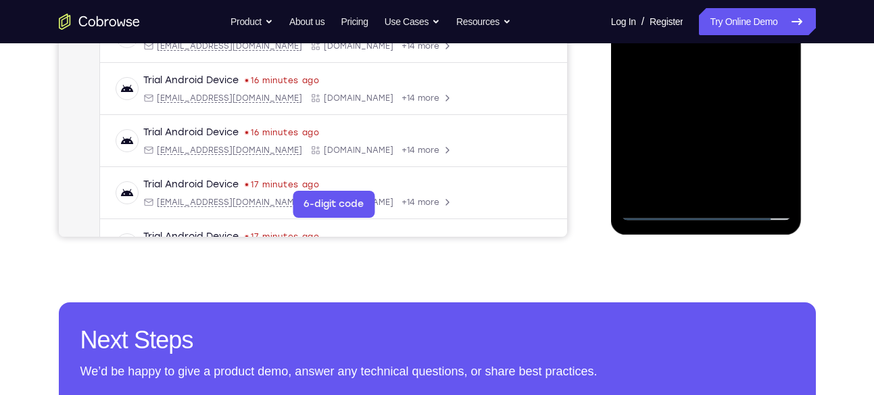
click at [702, 211] on div at bounding box center [706, 31] width 170 height 378
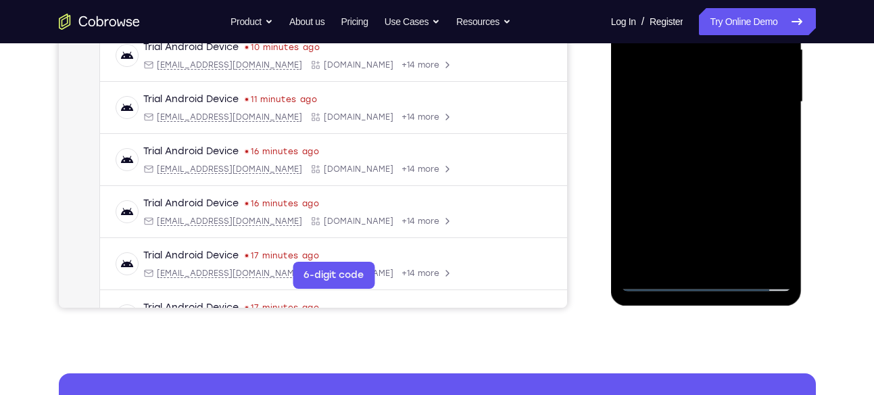
scroll to position [320, 0]
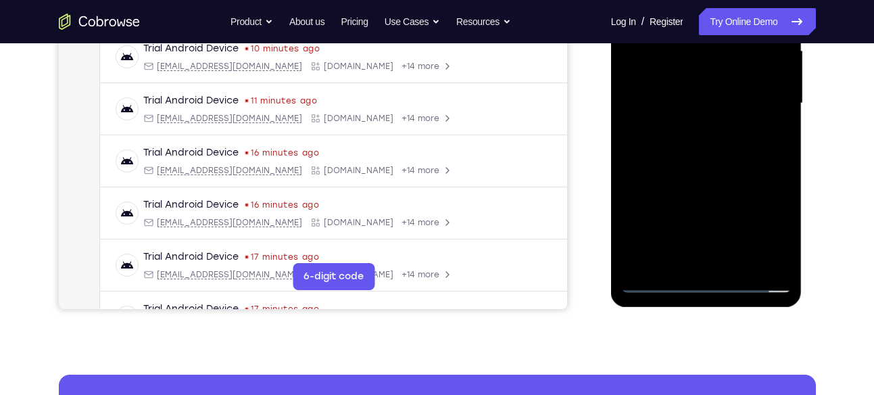
click at [764, 219] on div at bounding box center [706, 103] width 170 height 378
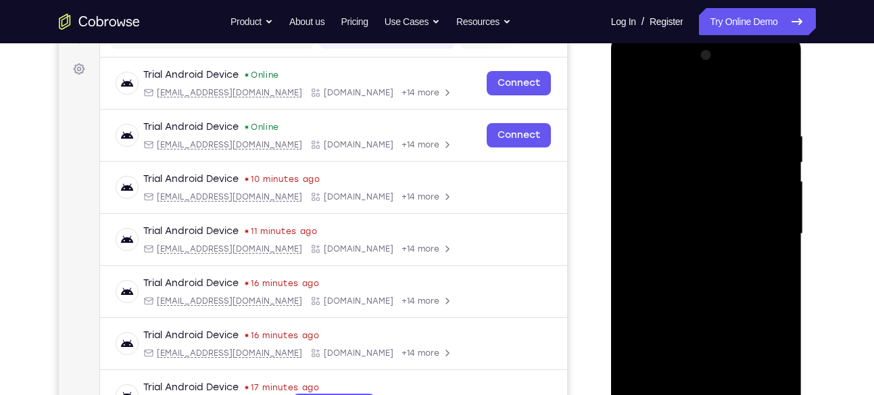
scroll to position [189, 0]
click at [687, 103] on div at bounding box center [706, 234] width 170 height 378
click at [761, 224] on div at bounding box center [706, 234] width 170 height 378
click at [697, 258] on div at bounding box center [706, 234] width 170 height 378
click at [673, 224] on div at bounding box center [706, 234] width 170 height 378
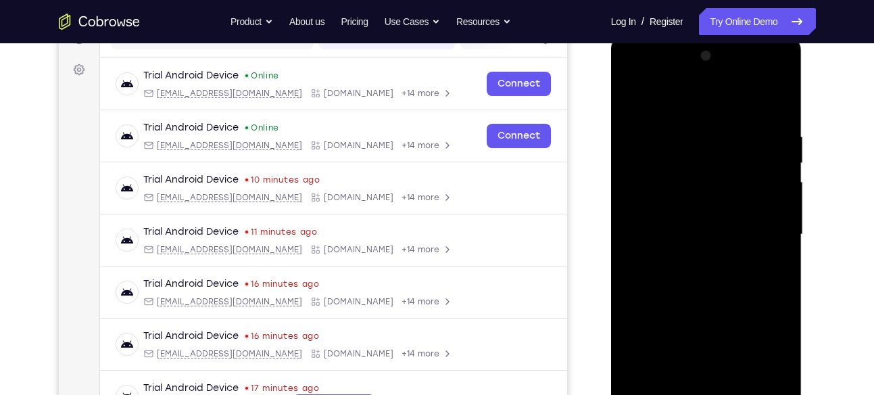
click at [686, 209] on div at bounding box center [706, 234] width 170 height 378
click at [689, 232] on div at bounding box center [706, 234] width 170 height 378
click at [672, 283] on div at bounding box center [706, 234] width 170 height 378
click at [831, 226] on div "Your Support Agent Your Customer Web iOS Android Next Steps We’d be happy to gi…" at bounding box center [437, 300] width 865 height 891
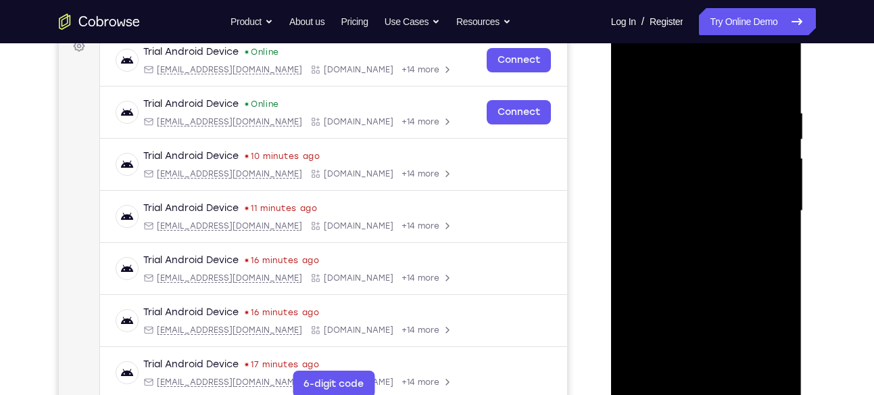
scroll to position [235, 0]
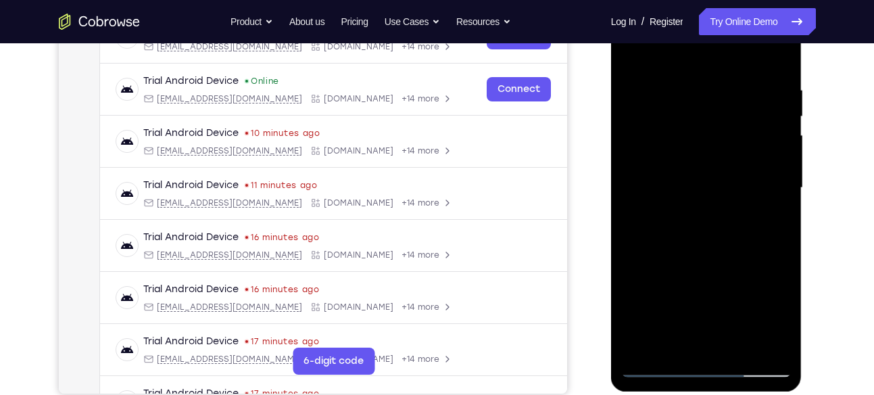
click at [728, 249] on div at bounding box center [706, 188] width 170 height 378
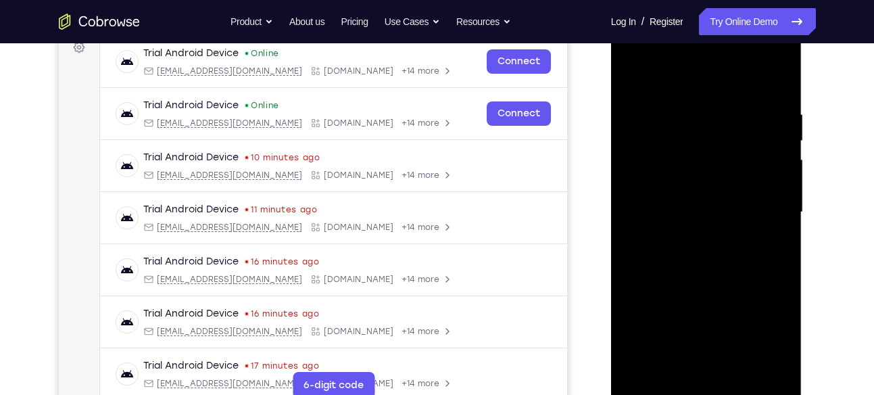
click at [724, 112] on div at bounding box center [706, 212] width 170 height 378
click at [726, 111] on div at bounding box center [706, 212] width 170 height 378
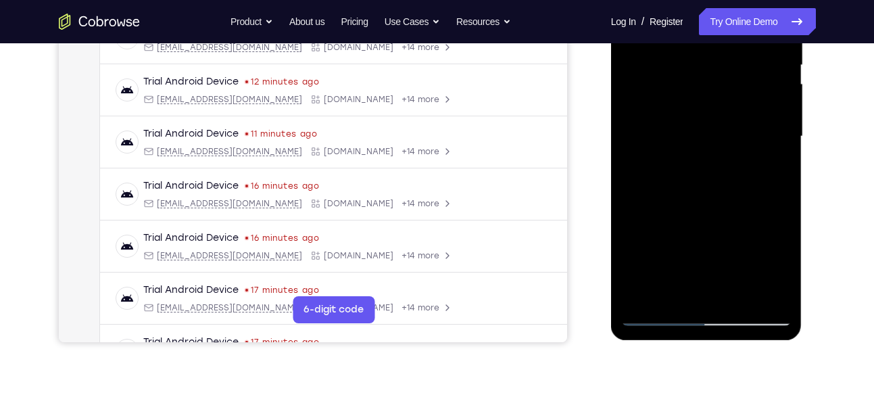
scroll to position [288, 0]
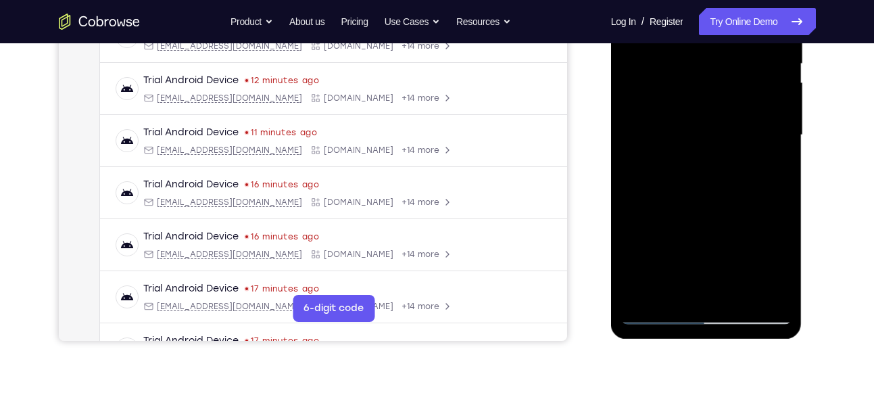
click at [776, 284] on div at bounding box center [706, 135] width 170 height 378
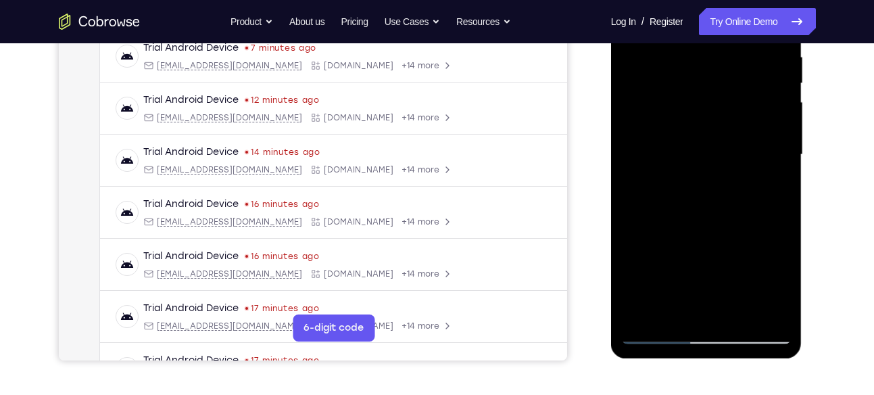
scroll to position [269, 0]
click at [757, 309] on div at bounding box center [706, 154] width 170 height 378
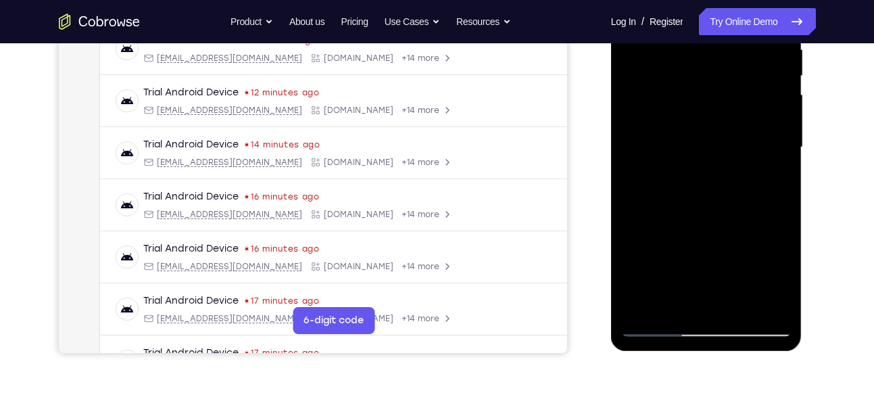
scroll to position [284, 0]
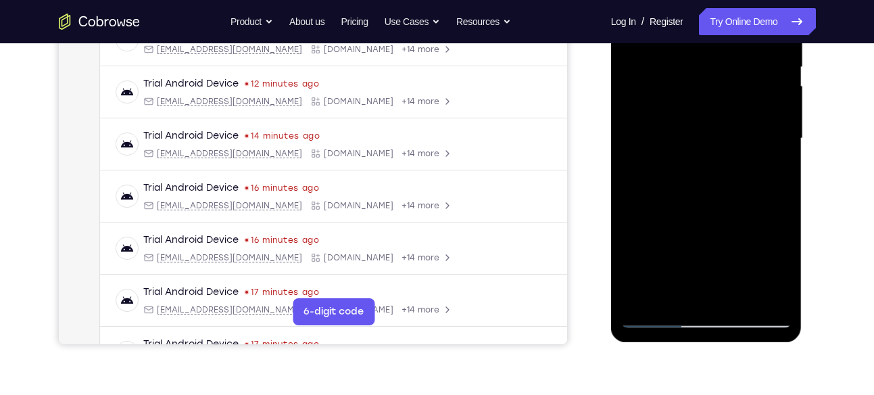
click at [759, 292] on div at bounding box center [706, 138] width 170 height 378
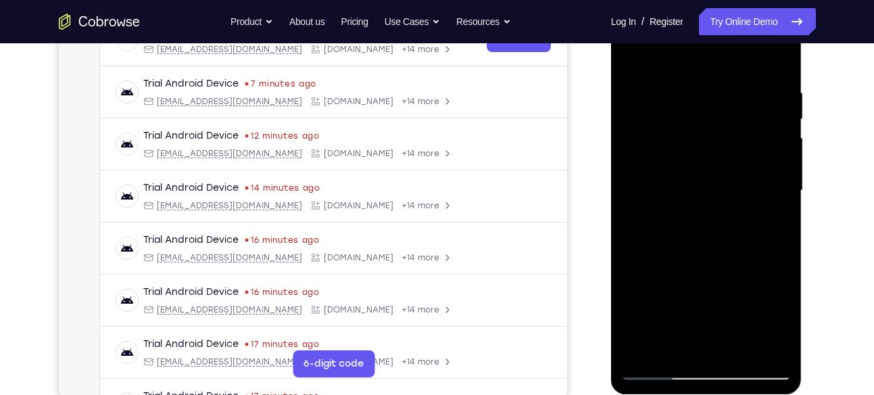
scroll to position [222, 0]
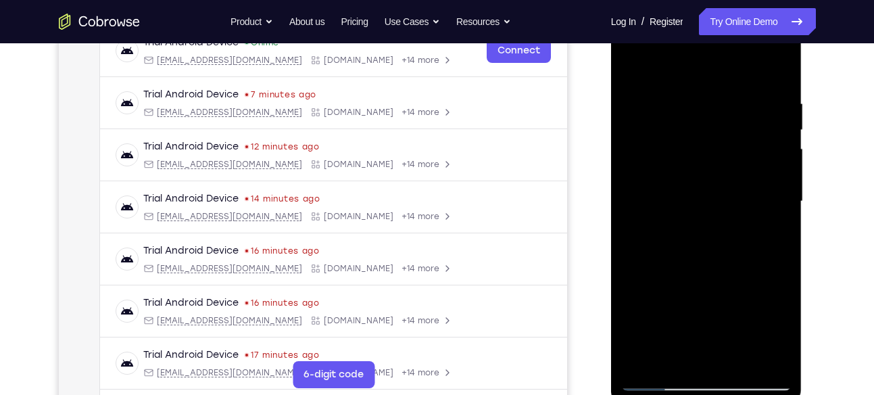
click at [776, 76] on div at bounding box center [706, 201] width 170 height 378
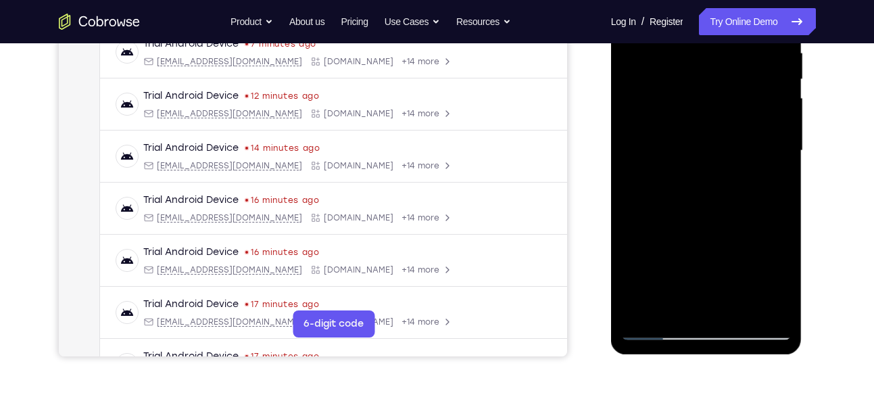
scroll to position [272, 0]
click at [782, 164] on div at bounding box center [706, 151] width 170 height 378
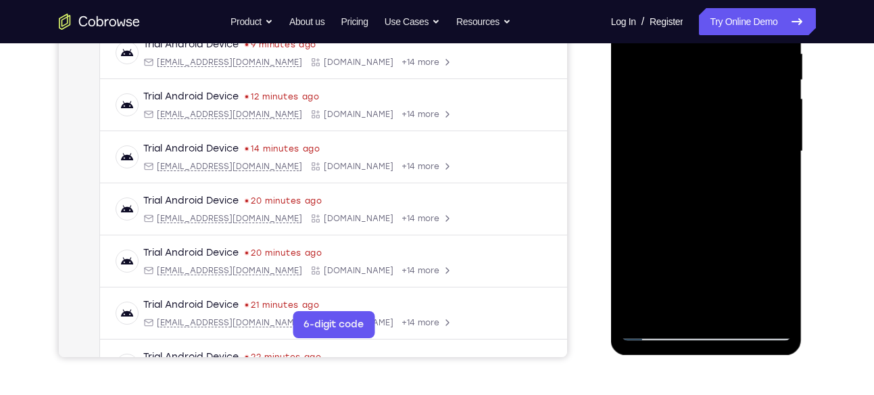
click at [782, 164] on div at bounding box center [706, 151] width 170 height 378
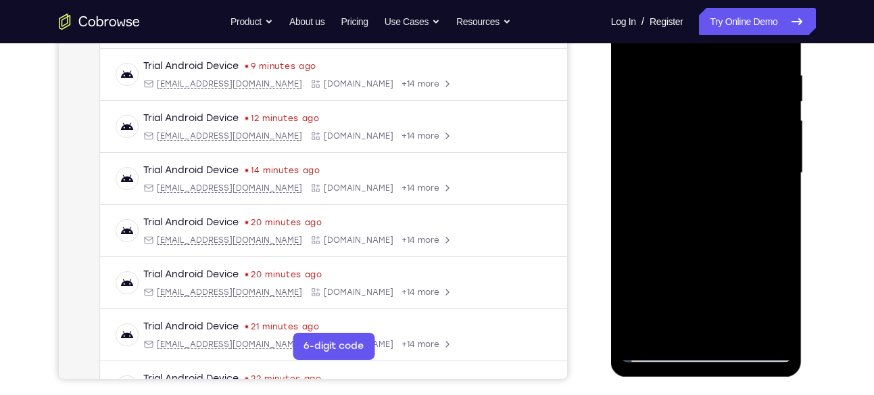
scroll to position [246, 0]
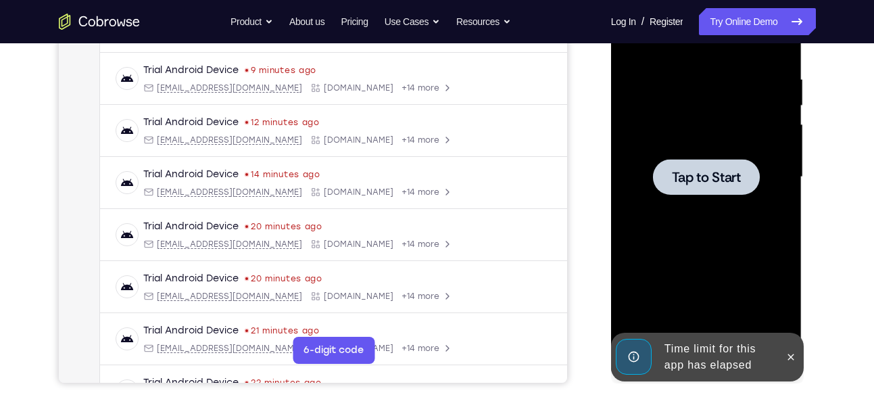
click at [711, 176] on span "Tap to Start" at bounding box center [706, 177] width 69 height 14
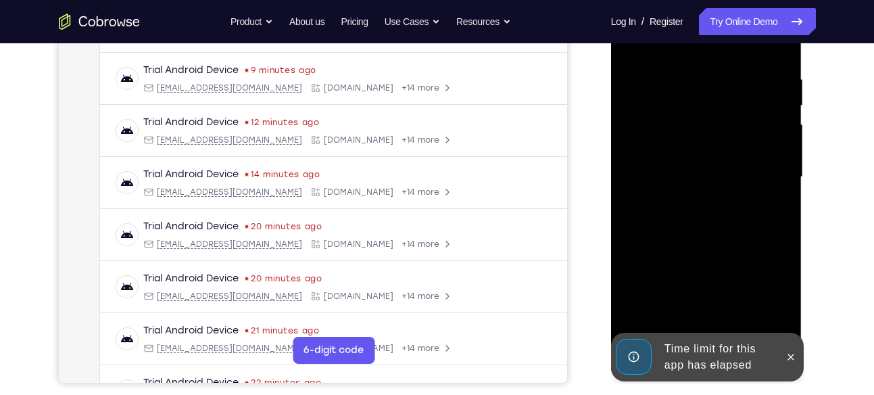
click at [714, 215] on div at bounding box center [706, 177] width 170 height 378
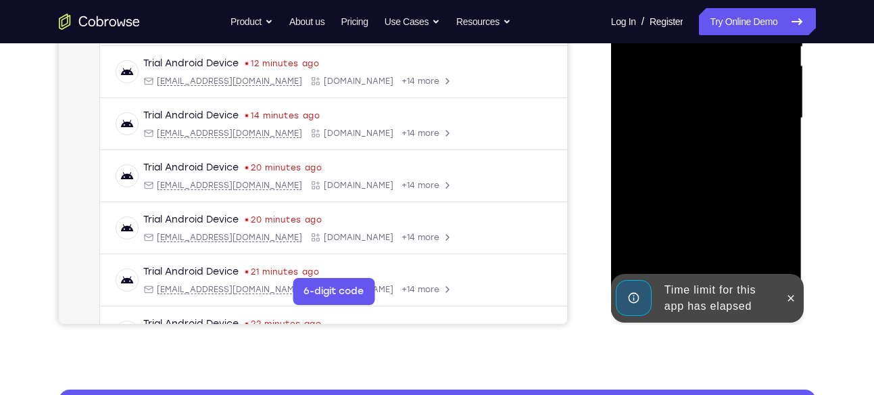
scroll to position [304, 0]
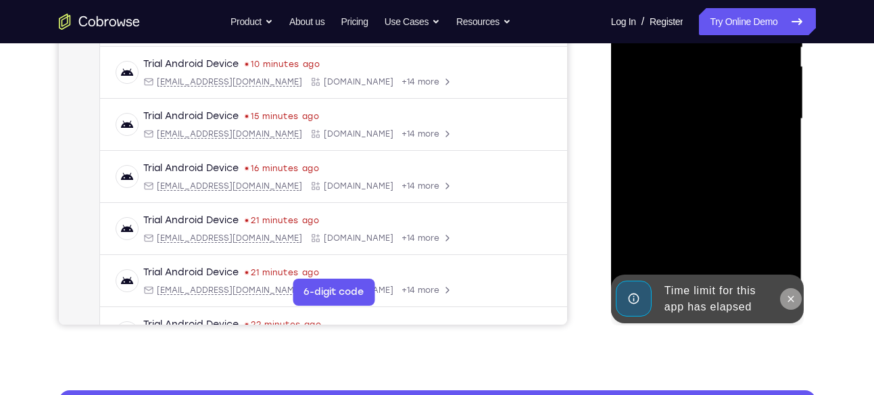
click at [790, 297] on icon at bounding box center [791, 298] width 6 height 6
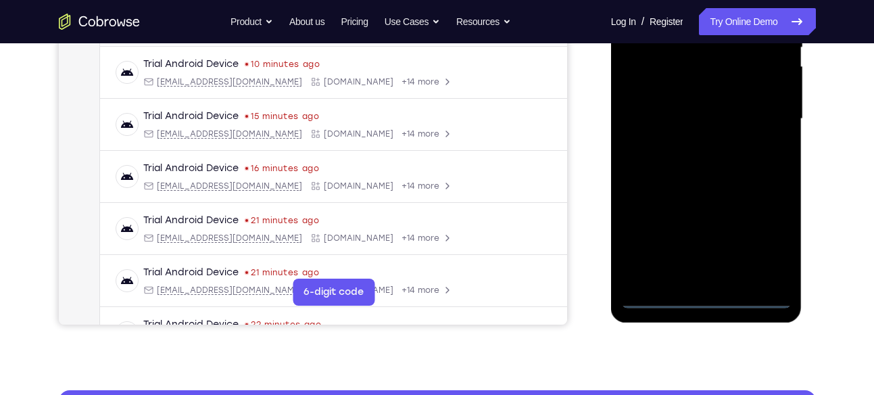
click at [707, 297] on div at bounding box center [706, 119] width 170 height 378
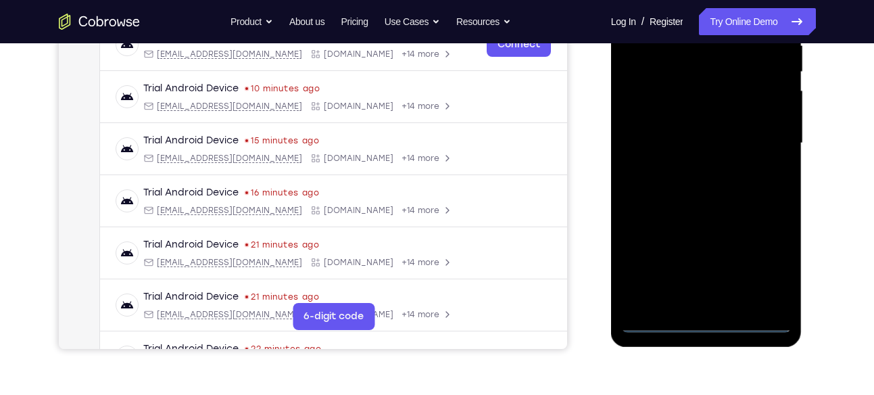
click at [772, 259] on div at bounding box center [706, 143] width 170 height 378
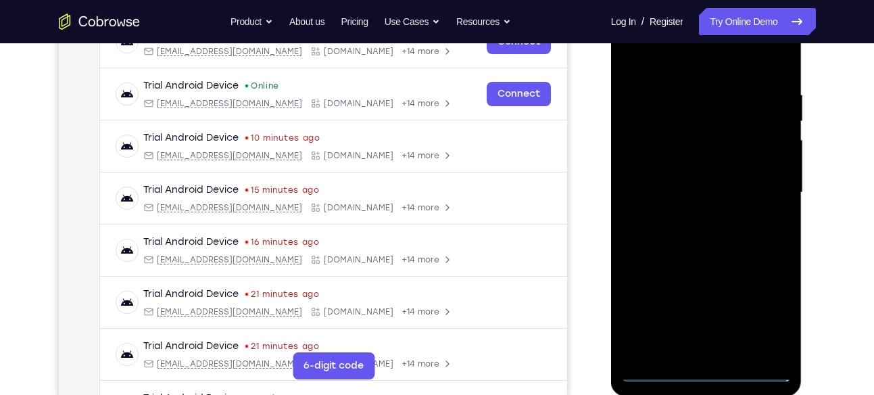
scroll to position [224, 0]
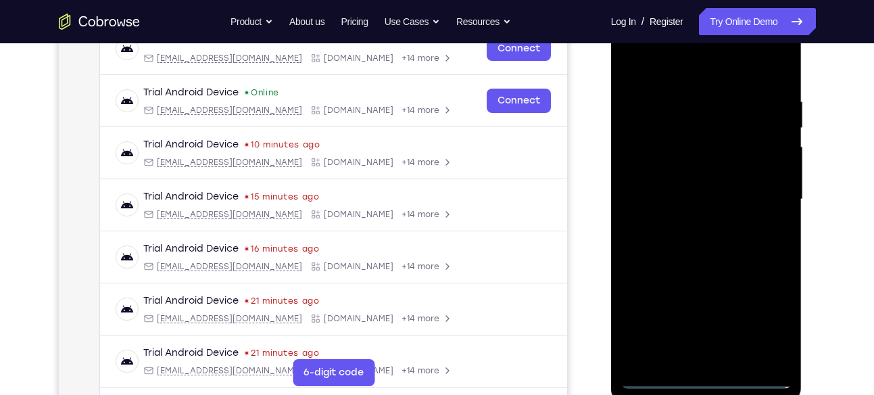
click at [698, 72] on div at bounding box center [706, 199] width 170 height 378
click at [764, 198] on div at bounding box center [706, 199] width 170 height 378
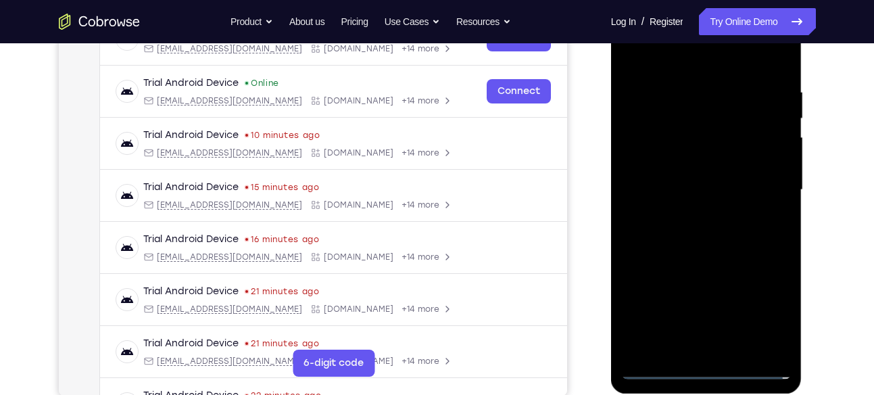
click at [689, 214] on div at bounding box center [706, 190] width 170 height 378
